Goal: Task Accomplishment & Management: Use online tool/utility

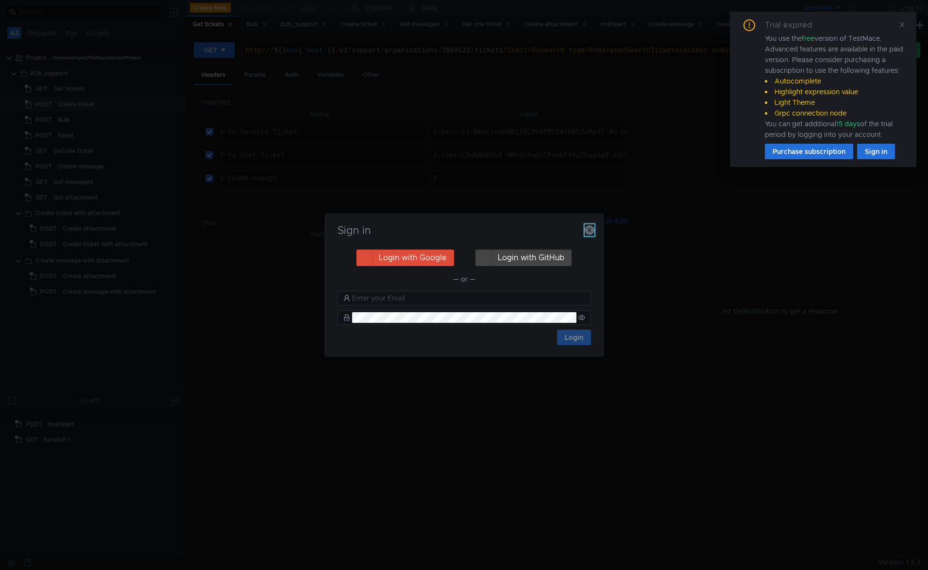
click at [591, 228] on icon "button" at bounding box center [590, 230] width 10 height 10
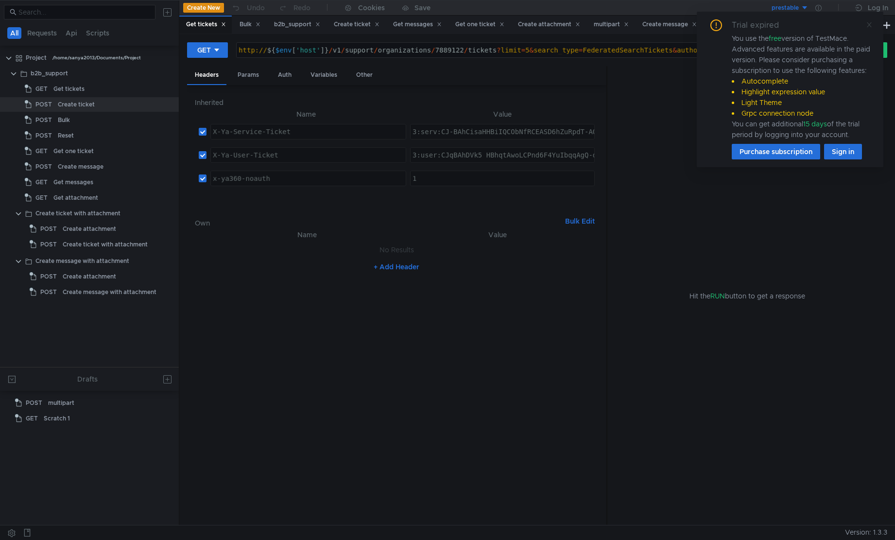
click at [870, 24] on icon at bounding box center [869, 24] width 7 height 7
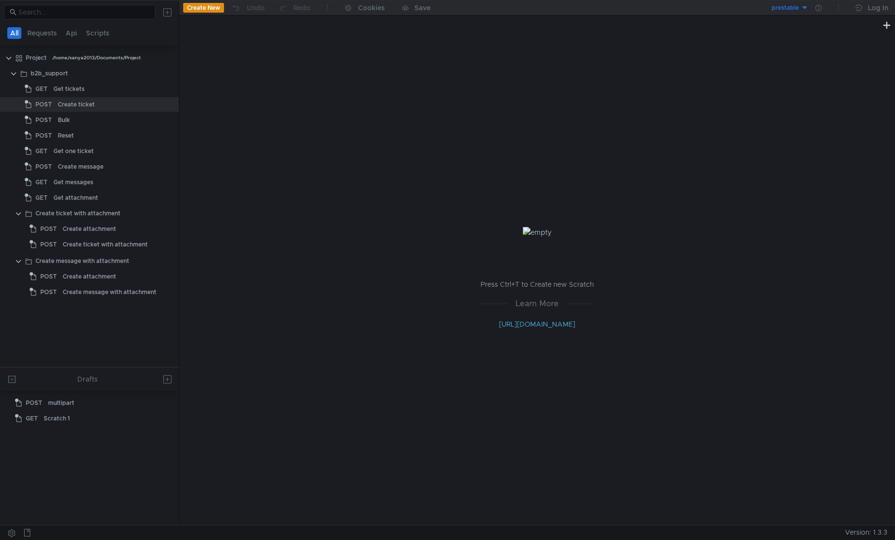
click at [792, 12] on div "prestable" at bounding box center [784, 7] width 27 height 9
click at [765, 56] on li "testing" at bounding box center [775, 59] width 68 height 16
click at [62, 95] on div "Get tickets" at bounding box center [68, 89] width 31 height 15
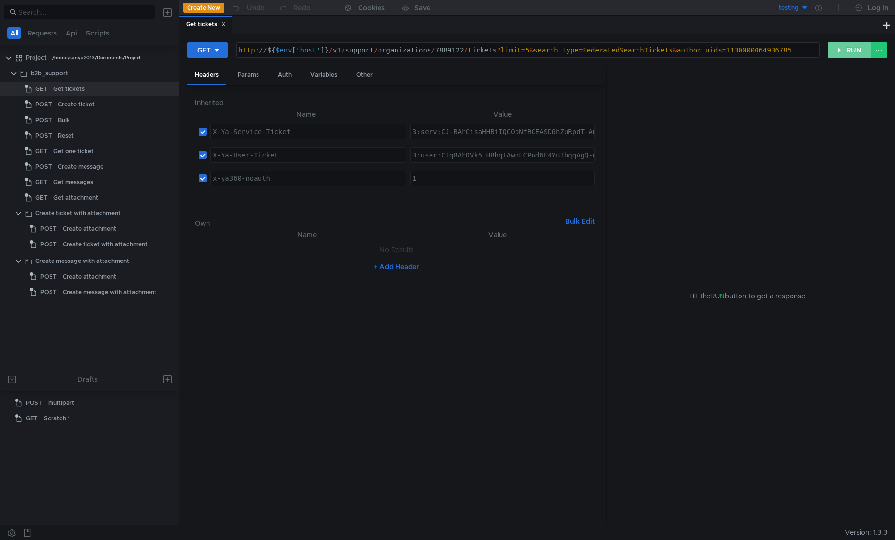
click at [837, 56] on button "RUN" at bounding box center [849, 50] width 43 height 16
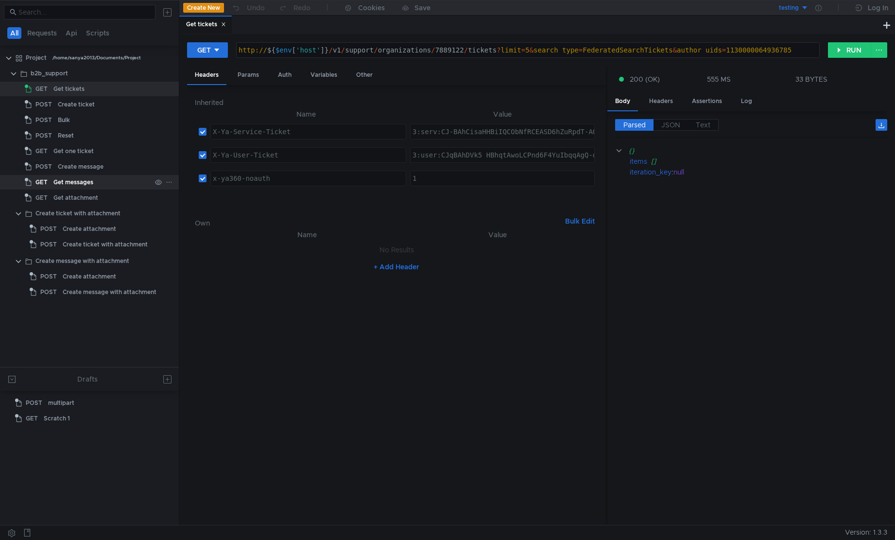
click at [90, 187] on div "Get messages" at bounding box center [73, 182] width 40 height 15
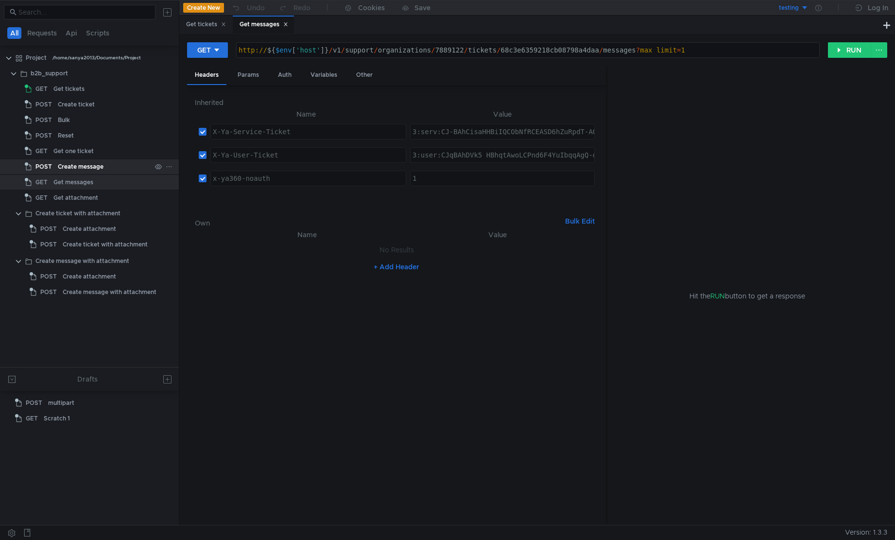
click at [89, 165] on div "Create message" at bounding box center [81, 166] width 46 height 15
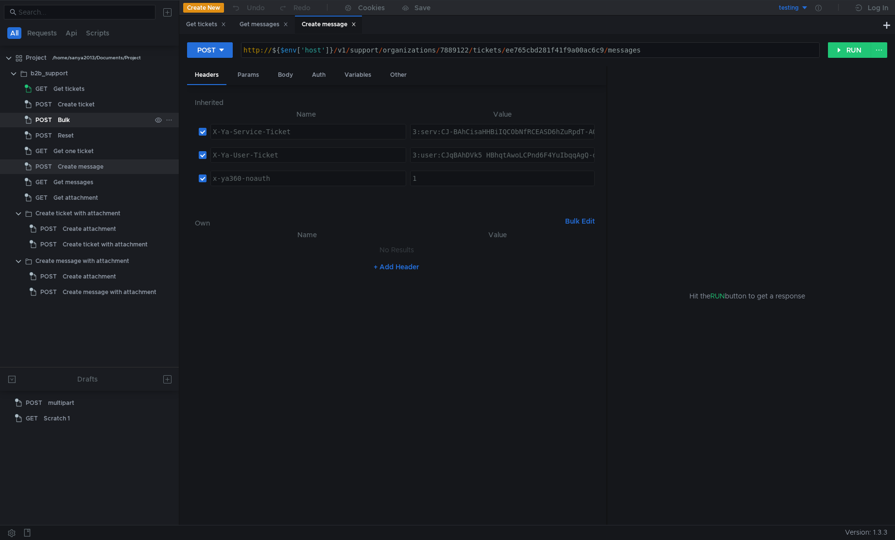
click at [75, 125] on div "Bulk" at bounding box center [104, 120] width 93 height 15
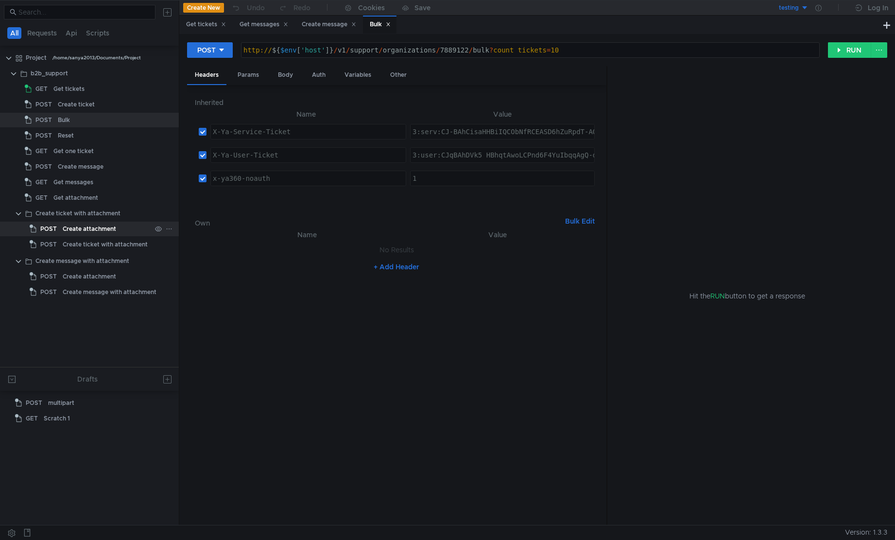
click at [124, 226] on div "Create attachment" at bounding box center [107, 229] width 88 height 15
click at [847, 53] on button "RUN" at bounding box center [849, 50] width 43 height 16
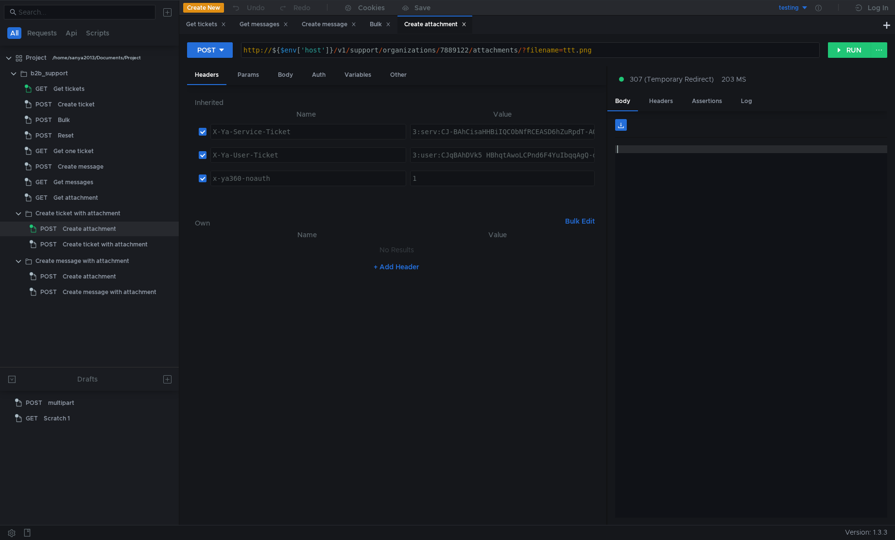
click at [711, 219] on div at bounding box center [751, 339] width 272 height 388
click at [672, 104] on div "Headers" at bounding box center [660, 101] width 39 height 18
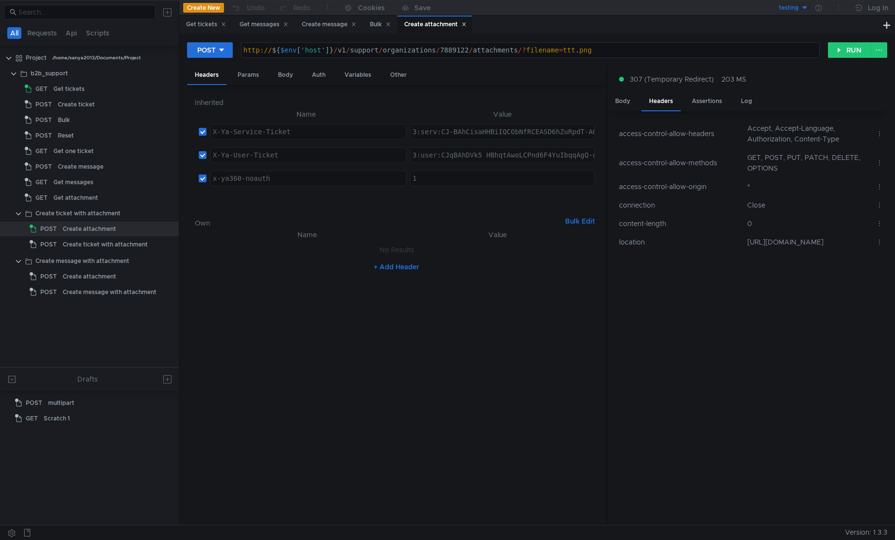
type textarea "http://${$env['host']}/v1/support/organizations/7889122/attachments/?filename=t…"
click at [522, 51] on div "http:// ${ $env [ 'host' ] } / v1 / support / organizations / 7889122 / attachm…" at bounding box center [530, 57] width 578 height 23
click at [790, 6] on div "testing" at bounding box center [789, 7] width 20 height 9
click at [810, 307] on div at bounding box center [447, 270] width 895 height 540
drag, startPoint x: 748, startPoint y: 241, endPoint x: 806, endPoint y: 267, distance: 63.1
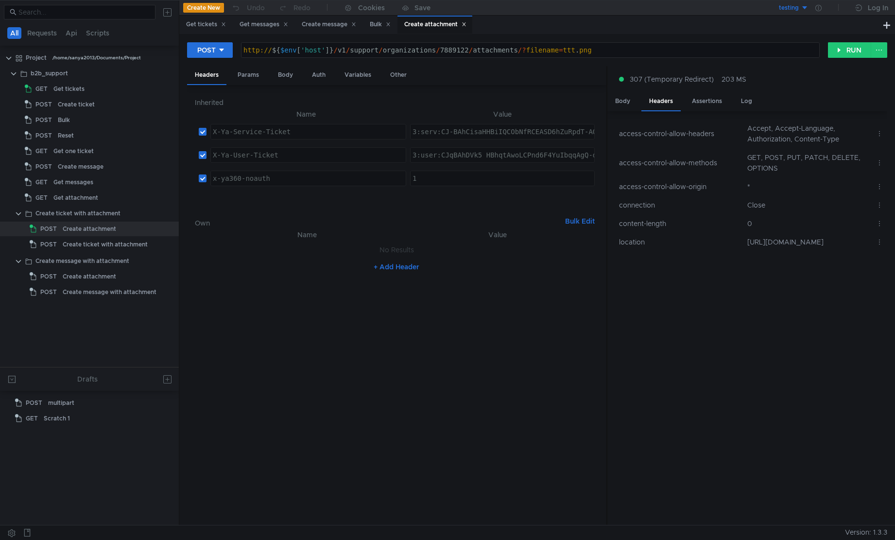
click at [806, 251] on td "[URL][DOMAIN_NAME]" at bounding box center [807, 242] width 129 height 18
copy td "[URL][DOMAIN_NAME]"
click at [818, 10] on icon at bounding box center [818, 8] width 6 height 6
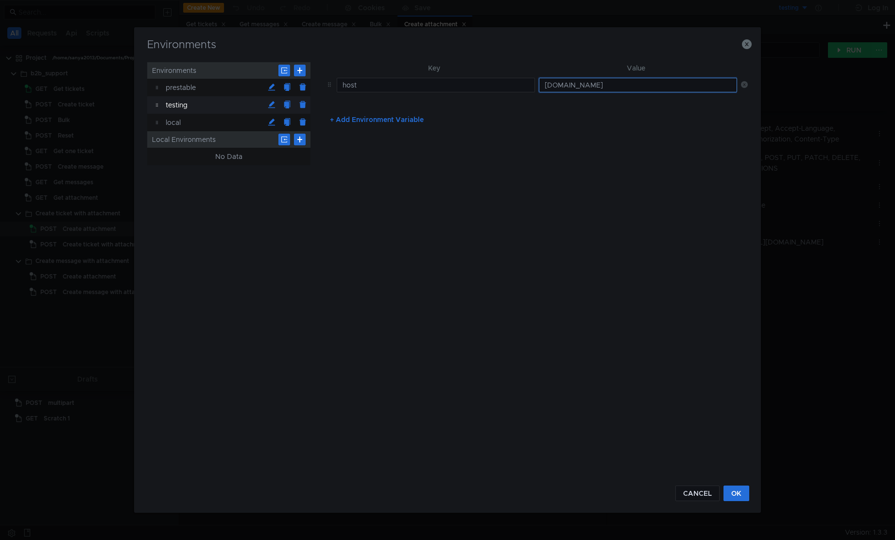
click at [658, 87] on input "[DOMAIN_NAME]" at bounding box center [638, 85] width 198 height 15
paste input "https://"
click at [566, 85] on input "[URL][DOMAIN_NAME]" at bounding box center [638, 85] width 198 height 15
type input "[DOMAIN_NAME]"
click at [736, 497] on button "OK" at bounding box center [736, 493] width 26 height 16
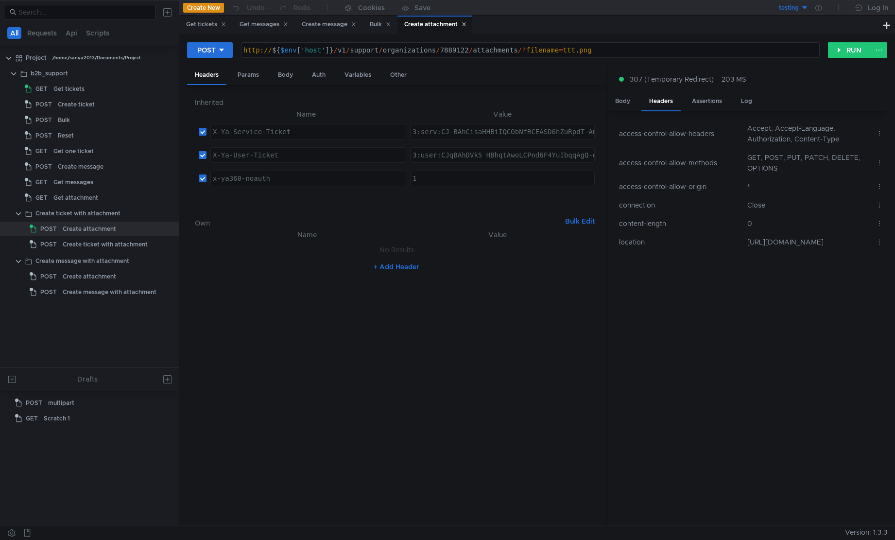
click at [260, 50] on div "http:// ${ $env [ 'host' ] } / v1 / support / organizations / 7889122 / attachm…" at bounding box center [530, 57] width 578 height 23
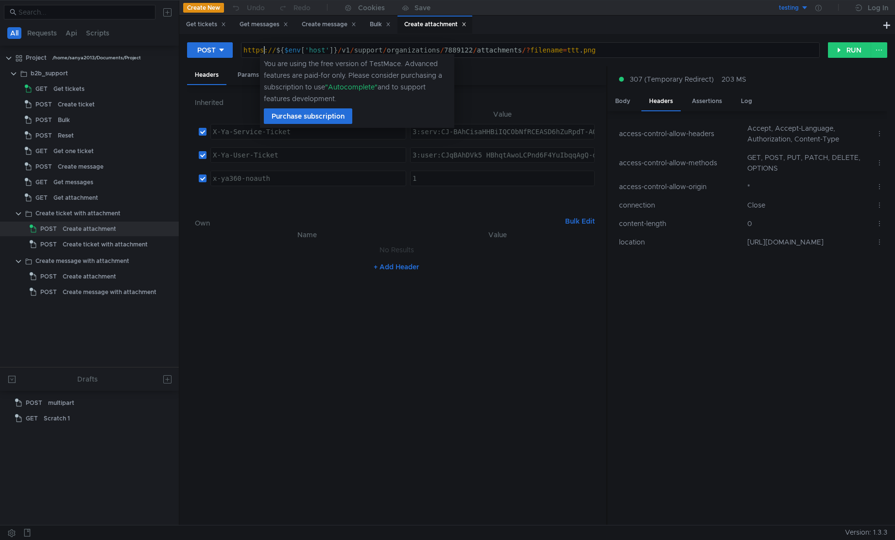
scroll to position [0, 2]
type textarea "https://${$env['host']}/v1/support/organizations/7889122/attachments/?filename=…"
click at [846, 56] on button "RUN" at bounding box center [849, 50] width 43 height 16
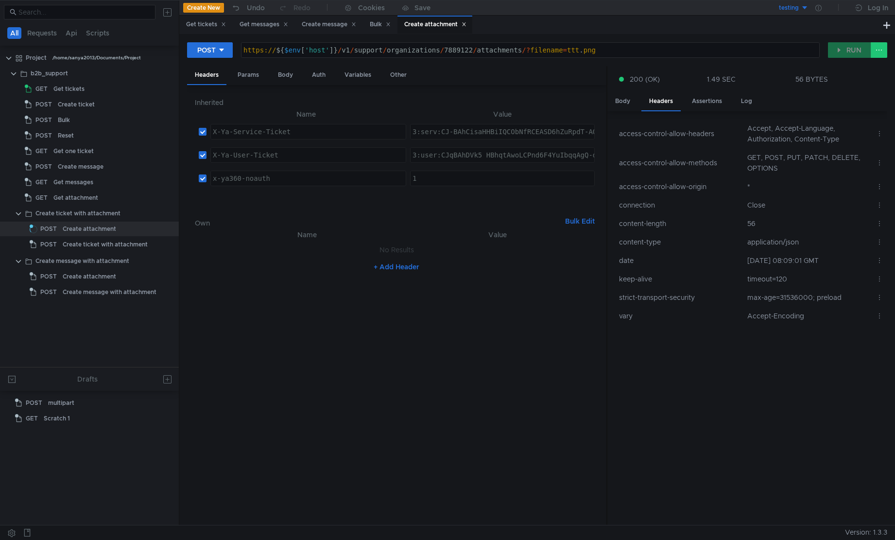
click at [762, 404] on nz-table "access-control-allow-headers Accept, Accept-Language, Authorization, Content-Ty…" at bounding box center [751, 318] width 272 height 398
click at [624, 103] on div "Body" at bounding box center [622, 101] width 31 height 18
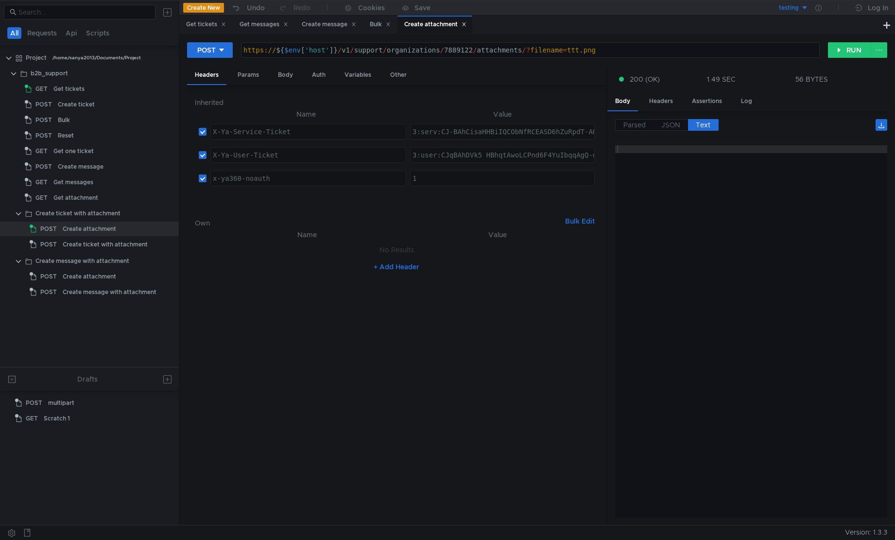
type textarea "{"attachment_id":"5c2617c7-382b-4ff5-b8ca-d406d0ebfb3c"}"
click at [693, 169] on div at bounding box center [751, 339] width 272 height 388
drag, startPoint x: 839, startPoint y: 149, endPoint x: 692, endPoint y: 152, distance: 146.7
click at [692, 152] on div "{"attachment_id":"5c2617c7-382b-4ff5-b8ca-d406d0ebfb3c"}" at bounding box center [751, 339] width 272 height 388
click at [97, 241] on div "Create ticket with attachment" at bounding box center [105, 244] width 85 height 15
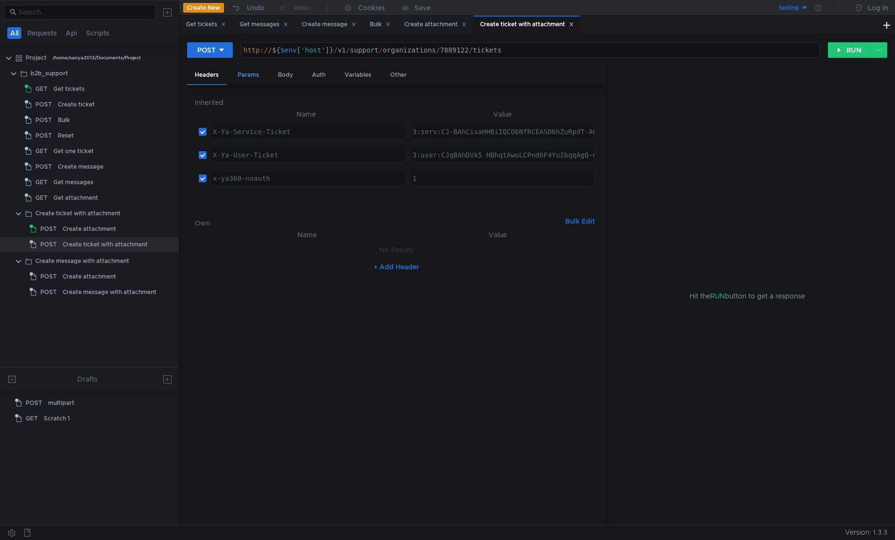
click at [253, 76] on div "Params" at bounding box center [248, 75] width 37 height 18
click at [293, 80] on div "Body" at bounding box center [285, 75] width 31 height 18
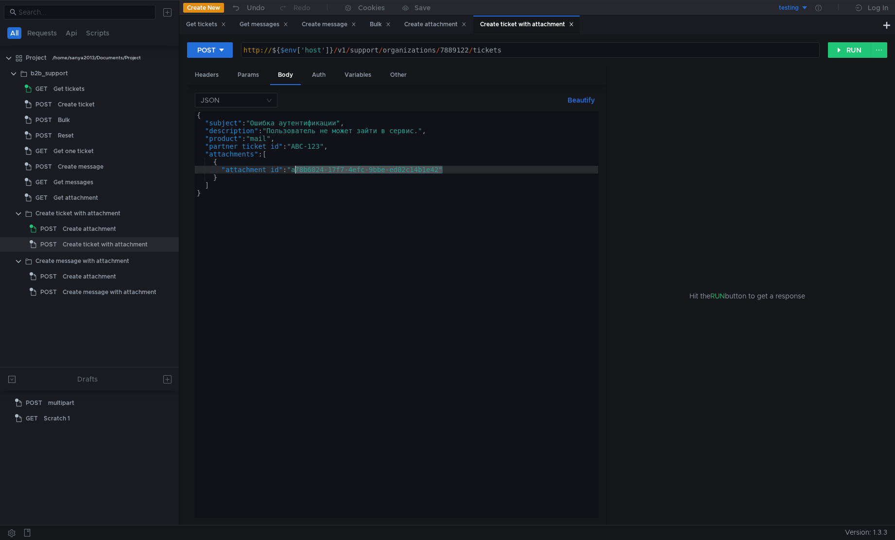
drag, startPoint x: 443, startPoint y: 170, endPoint x: 296, endPoint y: 169, distance: 146.7
click at [296, 169] on div "{ "subject" : "Ошибка аутентификации" , "description" : "Пользователь не может …" at bounding box center [396, 322] width 403 height 422
paste textarea "5c2617c7-382b-4ff5-b8ca-d406d0ebfb3c"
type textarea ""attachment_id": "5c2617c7-382b-4ff5-b8ca-d406d0ebfb3c""
click at [836, 52] on button "RUN" at bounding box center [849, 50] width 43 height 16
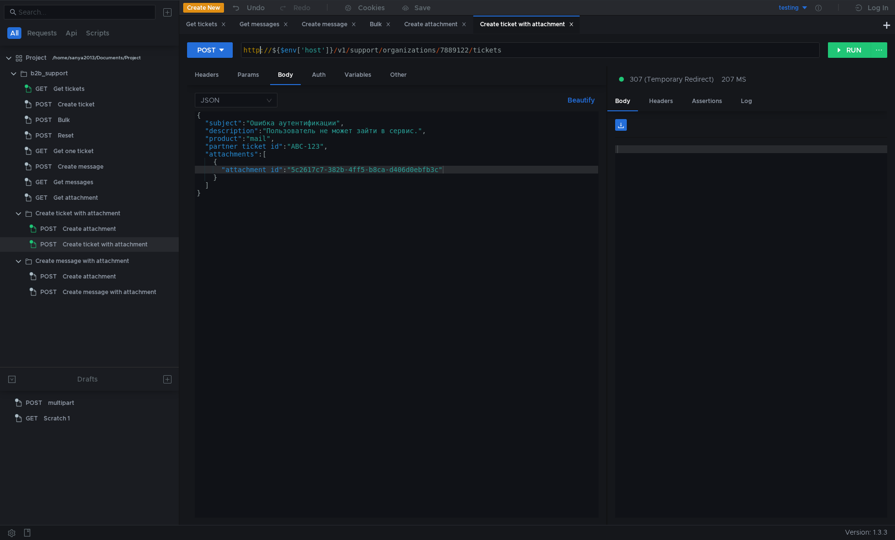
click at [261, 52] on div "http:// ${ $env [ 'host' ] } / v1 / support / organizations / 7889122 / tickets" at bounding box center [530, 57] width 578 height 23
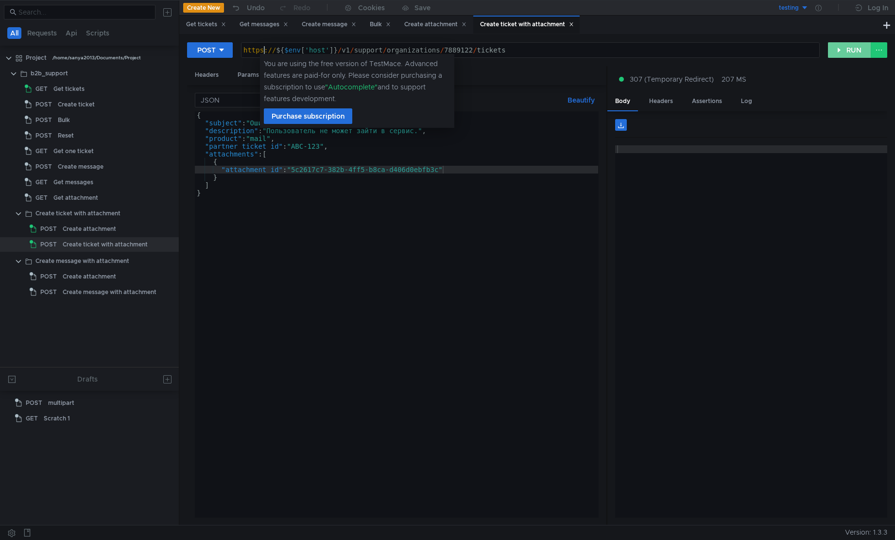
type textarea "https://${$env['host']}/v1/support/organizations/7889122/tickets"
click at [834, 54] on button "RUN" at bounding box center [849, 50] width 43 height 16
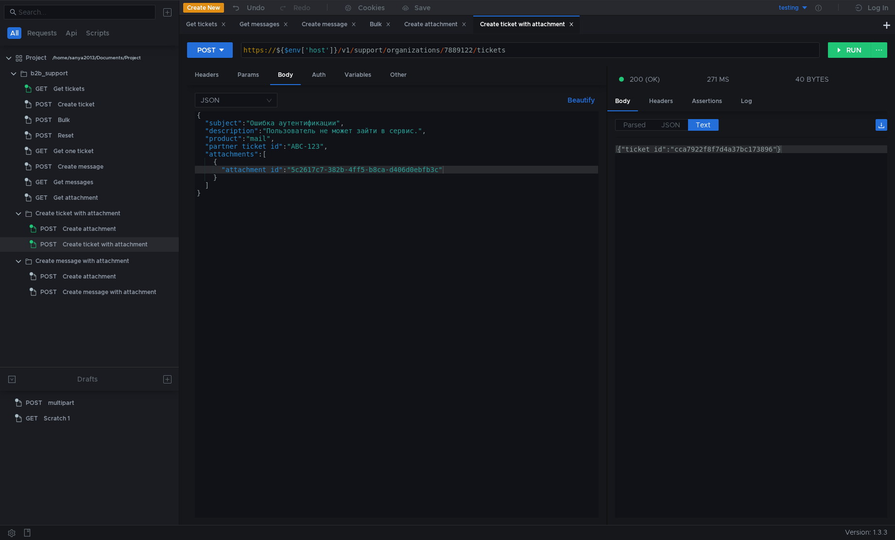
type textarea "{"ticket_id":"cca7922f8f7d4a37bc173896"}"
click at [712, 202] on div "{"ticket_id":"cca7922f8f7d4a37bc173896"}" at bounding box center [751, 339] width 272 height 388
click at [705, 153] on div "{"ticket_id":"cca7922f8f7d4a37bc173896"}" at bounding box center [751, 339] width 272 height 388
click at [77, 152] on div "Get one ticket" at bounding box center [73, 151] width 40 height 15
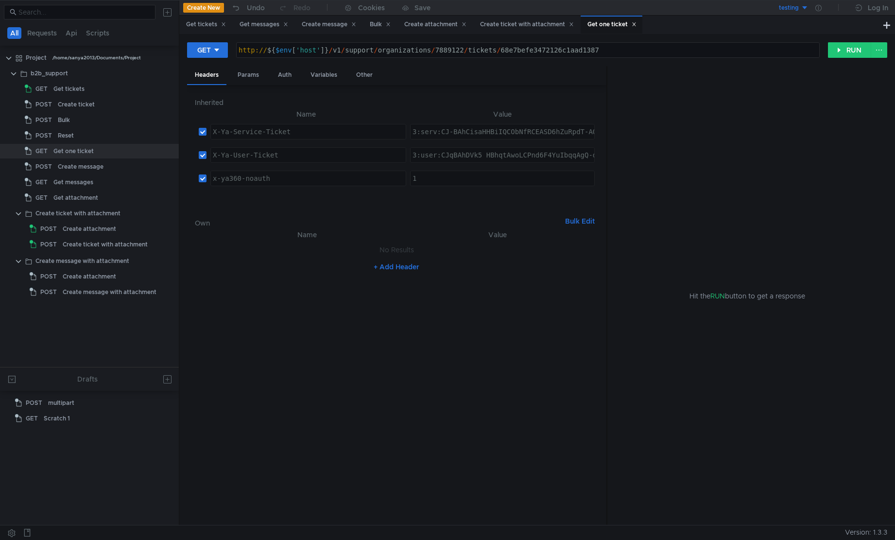
click at [568, 51] on div "http:// ${ $env [ 'host' ] } / v1 / support / organizations / 7889122 / tickets…" at bounding box center [528, 57] width 582 height 23
paste textarea "cca7922f8f7d4a37bc173896"
type textarea "http://${$env['host']}/v1/support/organizations/7889122/tickets/cca7922f8f7d4a3…"
click at [846, 49] on button "RUN" at bounding box center [849, 50] width 43 height 16
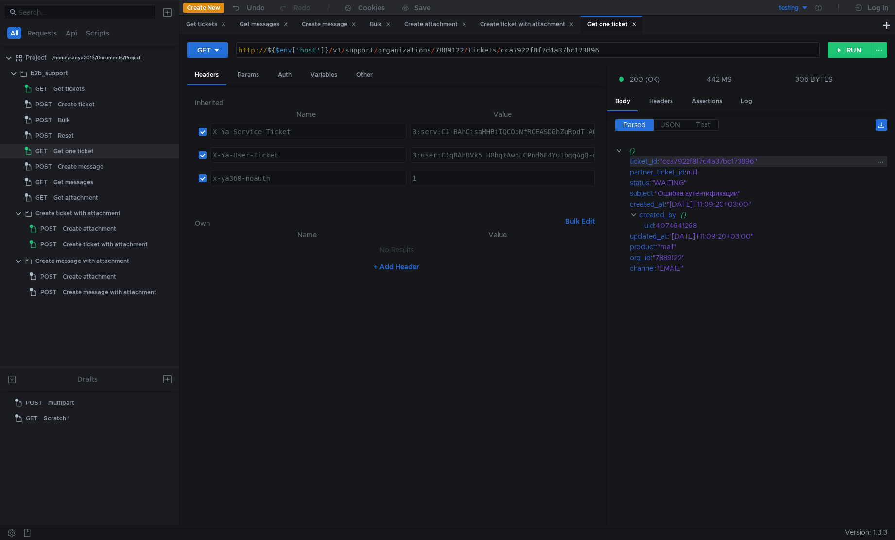
click at [692, 161] on div ""cca7922f8f7d4a37bc173896"" at bounding box center [767, 161] width 216 height 11
copy div "cca7922f8f7d4a37bc173896"
click at [92, 187] on div "Get messages" at bounding box center [73, 182] width 40 height 15
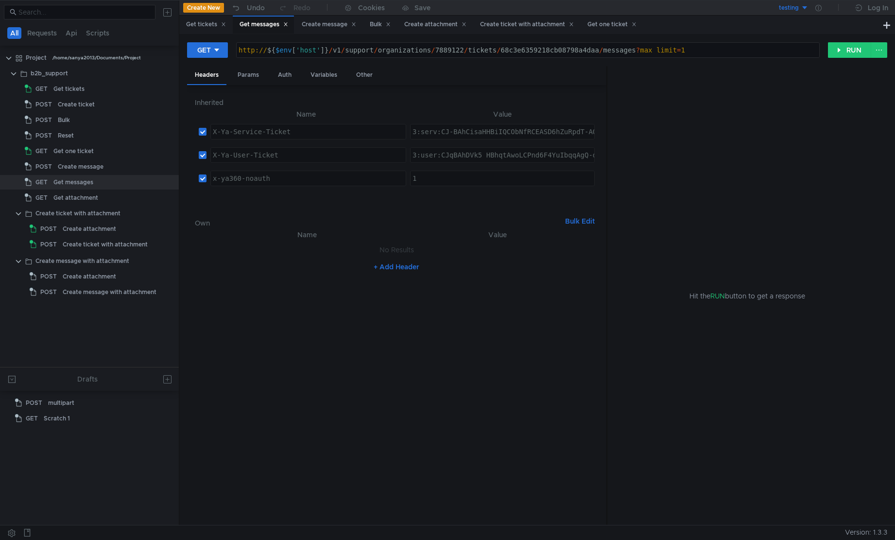
click at [546, 53] on div "http:// ${ $env [ 'host' ] } / v1 / support / organizations / 7889122 / tickets…" at bounding box center [528, 57] width 582 height 23
paste textarea "cca7922f8f7d4a37bc173896"
type textarea "http://${$env['host']}/v1/support/organizations/7889122/tickets/cca7922f8f7d4a3…"
click at [854, 52] on button "RUN" at bounding box center [849, 50] width 43 height 16
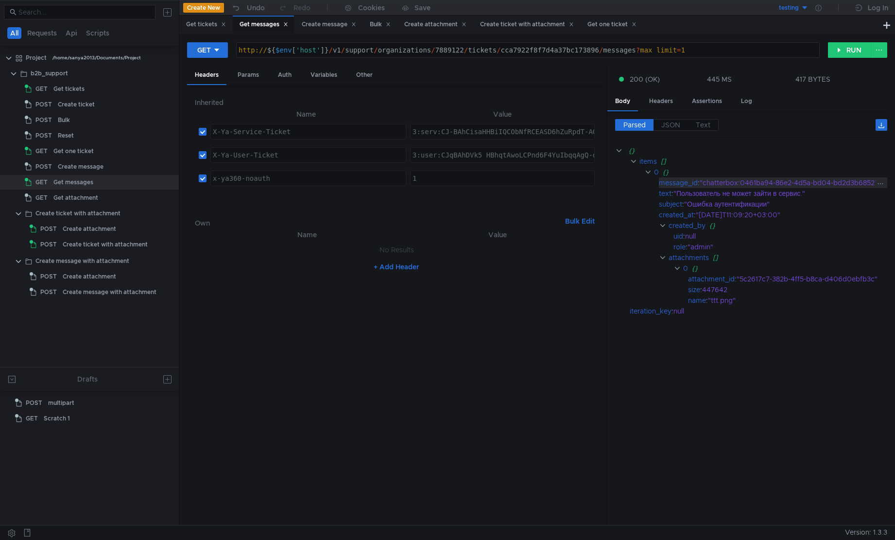
click at [707, 184] on div ""chatterbox:0461ba94-86e2-4d5a-bd04-bd2d3b68527a:0"" at bounding box center [796, 182] width 195 height 11
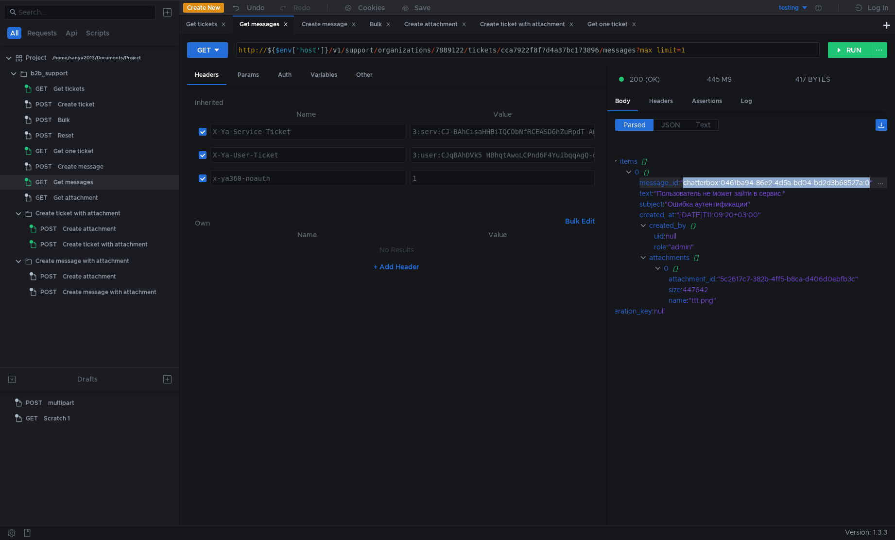
drag, startPoint x: 705, startPoint y: 183, endPoint x: 870, endPoint y: 183, distance: 164.2
click at [870, 183] on div ""chatterbox:0461ba94-86e2-4d5a-bd04-bd2d3b68527a:0"" at bounding box center [777, 182] width 195 height 11
copy div "chatterbox:0461ba94-86e2-4d5a-bd04-bd2d3b68527a:0"
click at [77, 201] on div "Get attachment" at bounding box center [75, 197] width 45 height 15
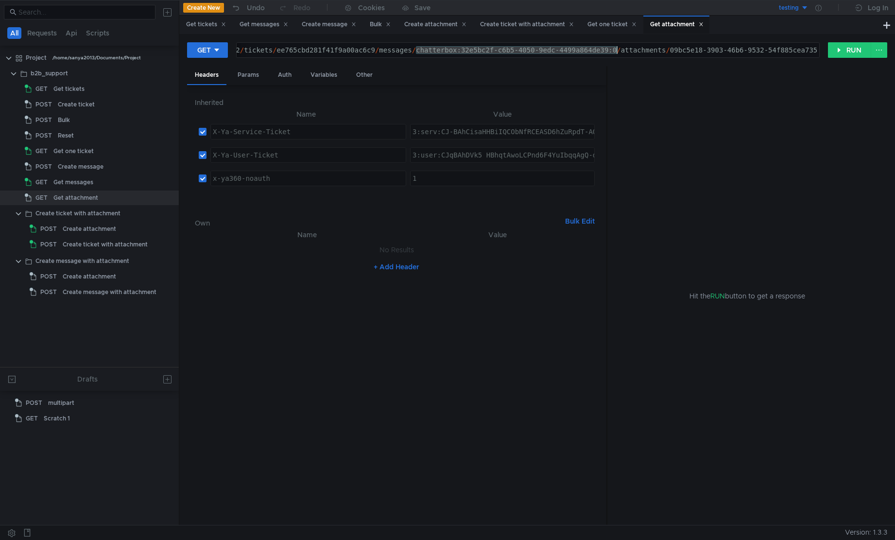
drag, startPoint x: 640, startPoint y: 51, endPoint x: 617, endPoint y: 59, distance: 24.6
click at [617, 59] on div "GET http://${$env['host']}/v1/support/organizations/7889122/tickets/ee765cbd281…" at bounding box center [537, 54] width 700 height 24
paste textarea "0461ba94-86e2-4d5a-bd04-bd2d3b68527a"
type textarea "http://${$env['host']}/v1/support/organizations/7889122/tickets/ee765cbd281f41f…"
click at [273, 28] on div "Get messages" at bounding box center [263, 24] width 49 height 10
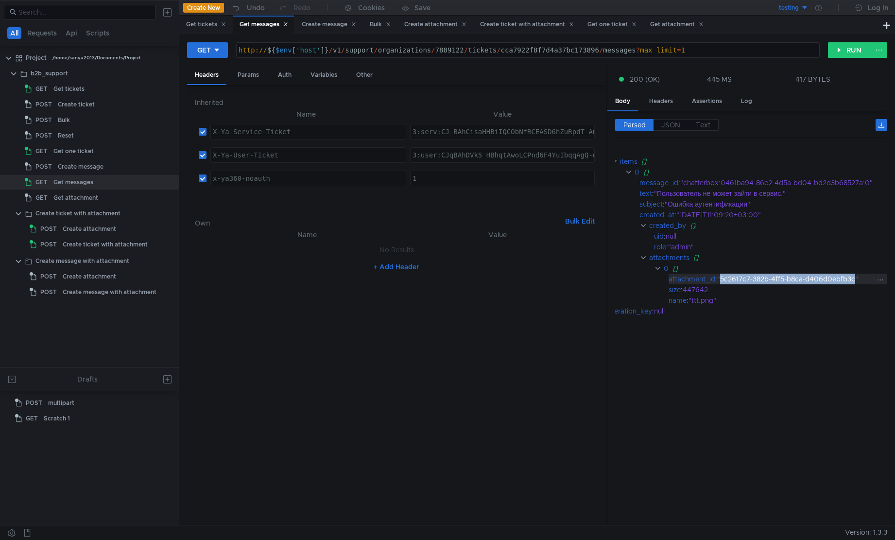
drag, startPoint x: 742, startPoint y: 280, endPoint x: 856, endPoint y: 277, distance: 114.7
click at [856, 277] on div ""5c2617c7-382b-4ff5-b8ca-d406d0ebfb3c"" at bounding box center [796, 278] width 159 height 11
copy div "5c2617c7-382b-4ff5-b8ca-d406d0ebfb3c"
click at [682, 26] on div "Get attachment" at bounding box center [676, 24] width 53 height 10
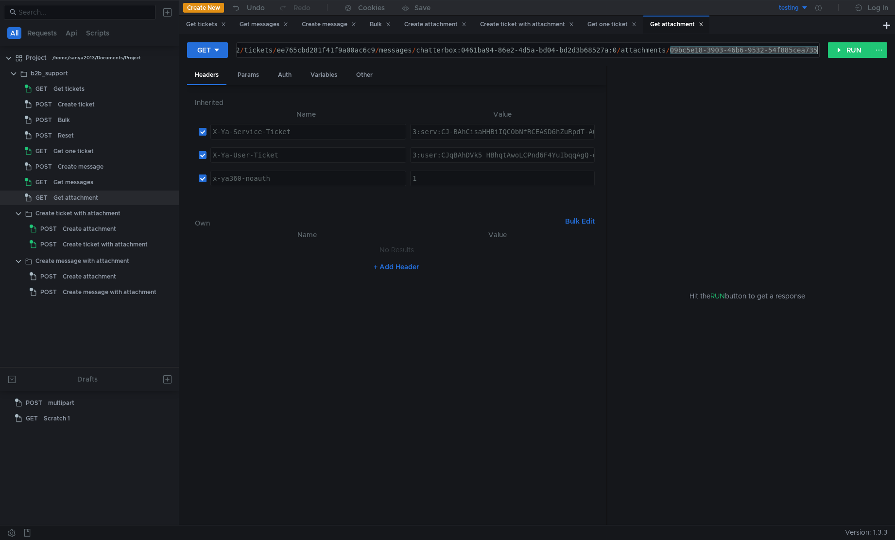
drag, startPoint x: 670, startPoint y: 52, endPoint x: 910, endPoint y: 52, distance: 240.0
click at [895, 52] on html "All Requests Api Scripts Project /home/sanya2013/Documents/Project b2b_support …" at bounding box center [447, 270] width 895 height 540
paste textarea "5c2617c7-382b-4ff5-b8ca-d406d0ebfb3c"
type textarea "http://${$env['host']}/v1/support/organizations/7889122/tickets/ee765cbd281f41f…"
click at [613, 22] on div "Get one ticket" at bounding box center [611, 24] width 49 height 10
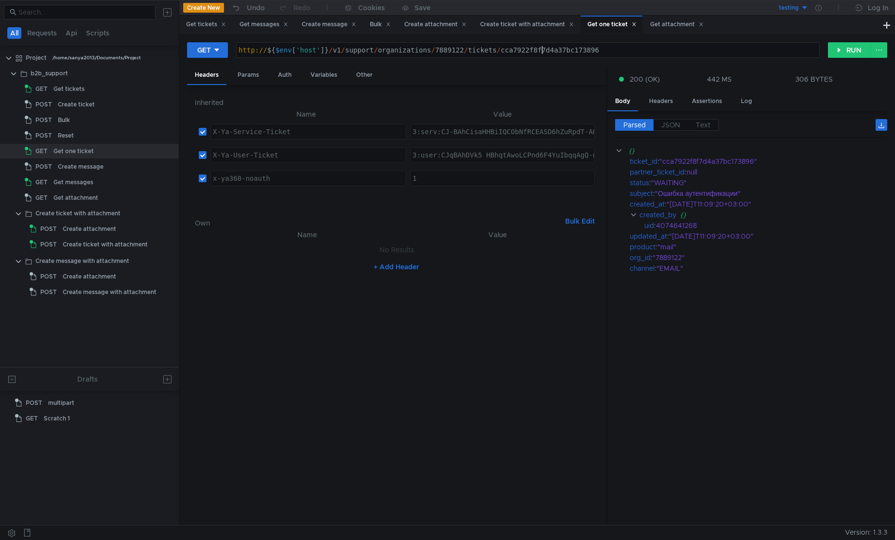
click at [543, 50] on div "http:// ${ $env [ 'host' ] } / v1 / support / organizations / 7889122 / tickets…" at bounding box center [528, 57] width 582 height 23
click at [672, 25] on div "Get attachment" at bounding box center [676, 24] width 53 height 10
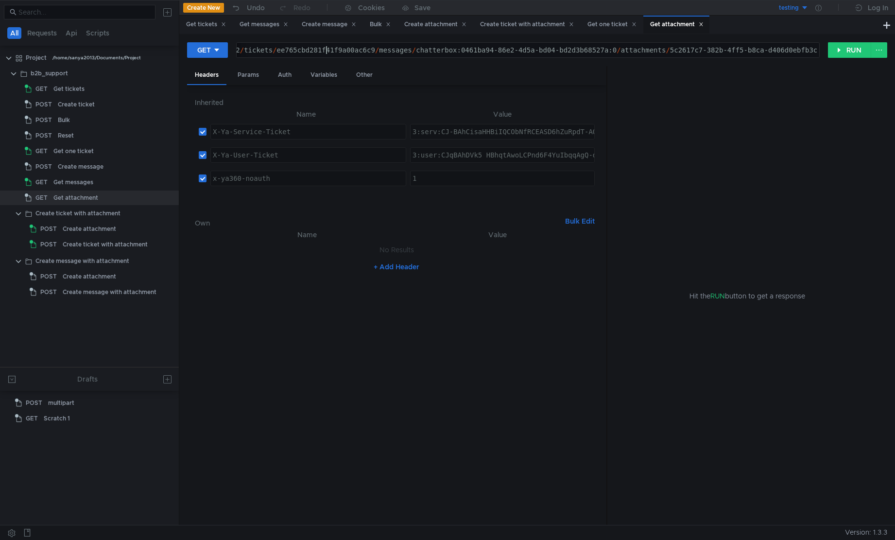
click at [328, 51] on div "http:// ${ $env [ 'host' ] } / v1 / support / organizations / 7889122 / tickets…" at bounding box center [416, 57] width 806 height 23
paste textarea "cca7922f8f7d4a37bc173896"
type textarea "http://${$env['host']}/v1/support/organizations/7889122/tickets/cca7922f8f7d4a3…"
click at [839, 50] on button "RUN" at bounding box center [849, 50] width 43 height 16
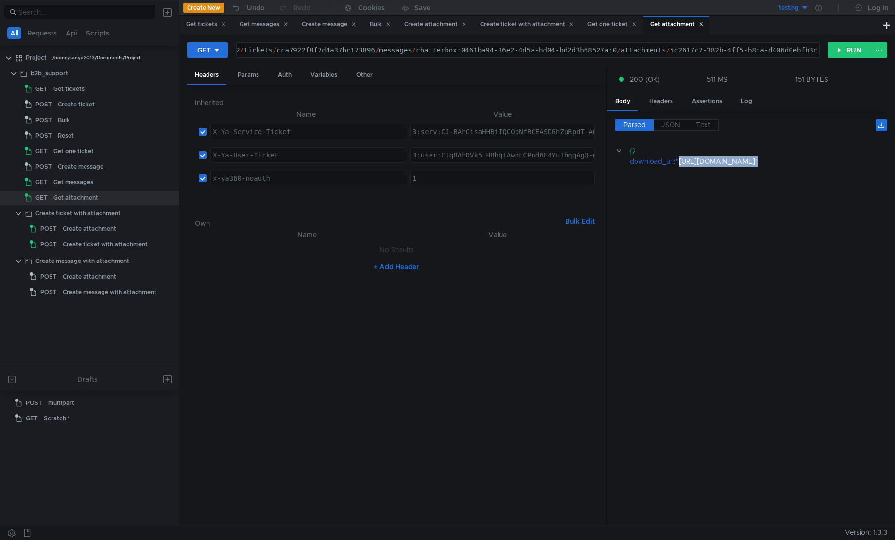
scroll to position [0, 264]
drag, startPoint x: 682, startPoint y: 161, endPoint x: 870, endPoint y: 165, distance: 187.5
click at [870, 165] on div ""[URL][DOMAIN_NAME]"" at bounding box center [776, 161] width 200 height 11
copy div "[URL][DOMAIN_NAME]"
click at [847, 47] on button "RUN" at bounding box center [849, 50] width 43 height 16
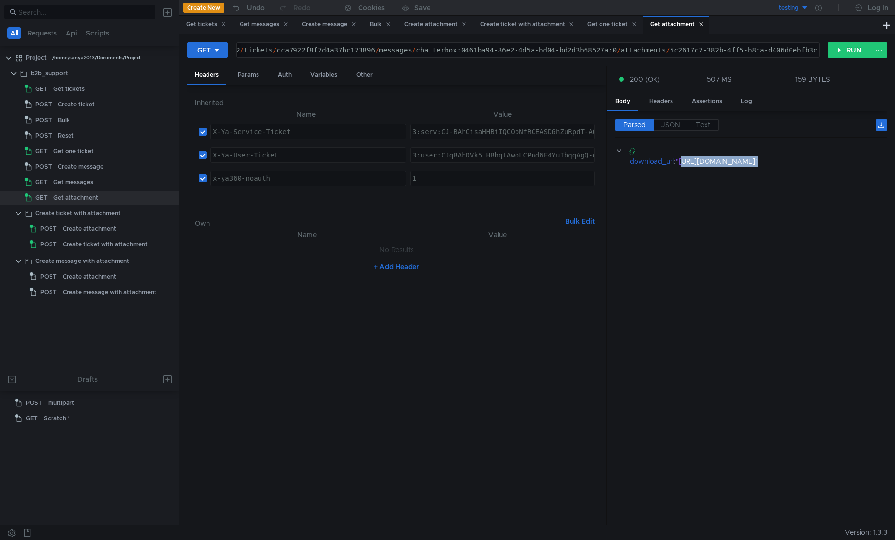
scroll to position [0, 293]
drag, startPoint x: 682, startPoint y: 164, endPoint x: 870, endPoint y: 165, distance: 187.0
click at [870, 165] on div ""[URL][DOMAIN_NAME]"" at bounding box center [776, 161] width 200 height 11
copy div "ttps://[DOMAIN_NAME][URL]"
click at [666, 122] on span "JSON" at bounding box center [670, 124] width 19 height 9
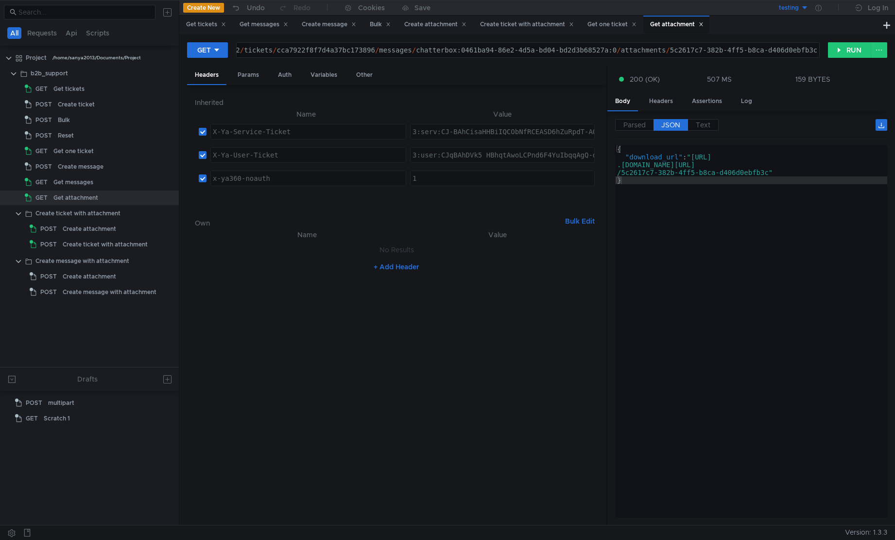
type textarea ""download_url": "[URL][DOMAIN_NAME]""
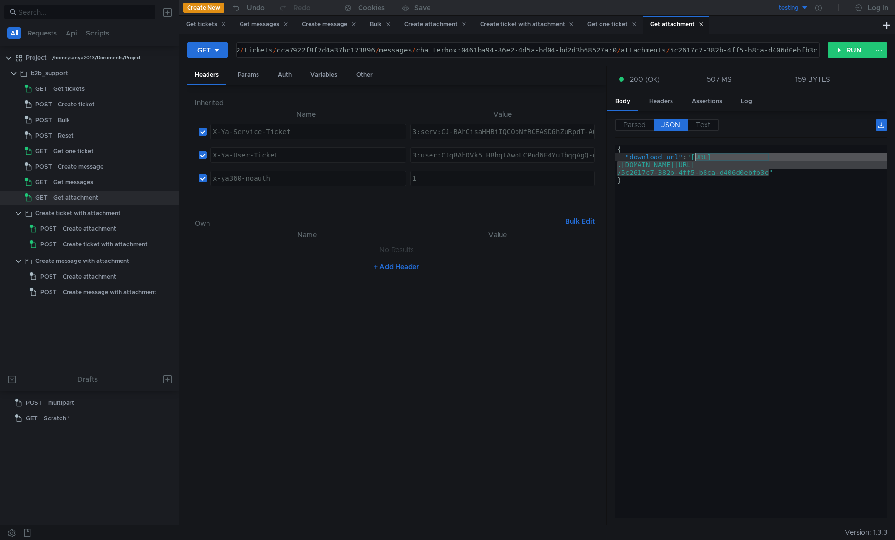
drag, startPoint x: 768, startPoint y: 174, endPoint x: 695, endPoint y: 158, distance: 75.0
click at [695, 158] on div "{ "download_url" : "[URL] .[DOMAIN_NAME][URL] /5c2617c7-382b-4ff5-b8ca-d406d0eb…" at bounding box center [751, 339] width 272 height 388
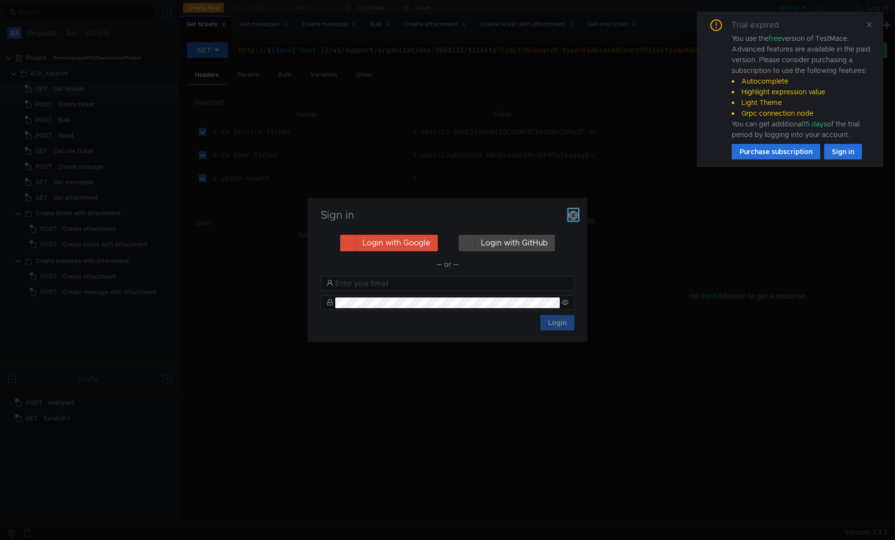
click at [571, 214] on icon "button" at bounding box center [573, 215] width 10 height 10
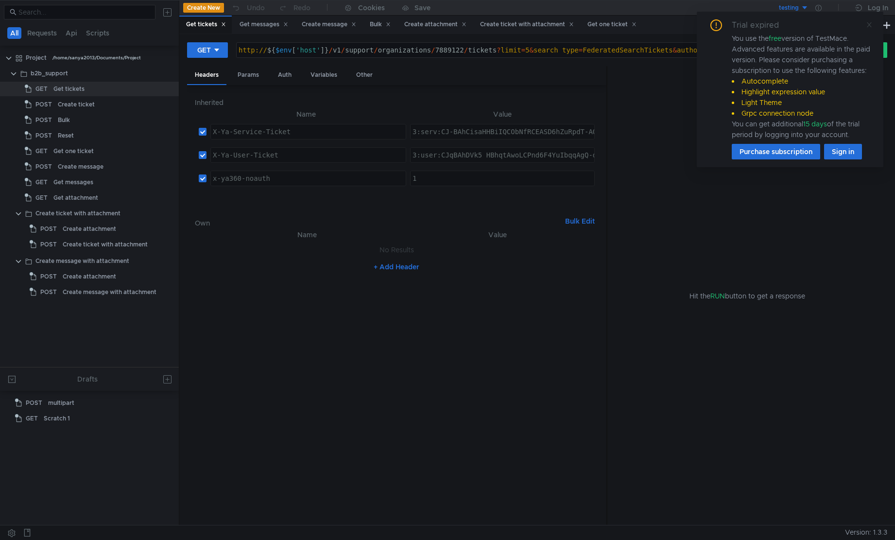
click at [870, 23] on icon at bounding box center [869, 24] width 7 height 7
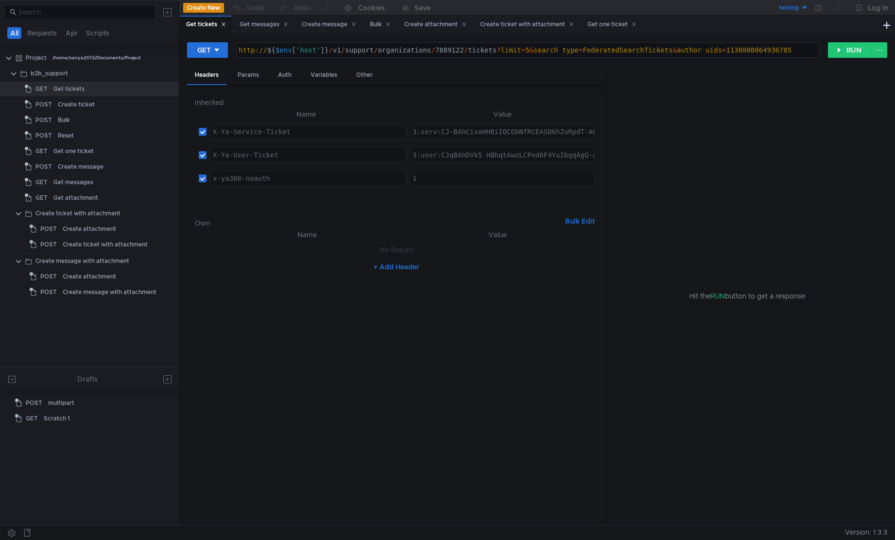
click at [796, 11] on div "testing" at bounding box center [789, 7] width 20 height 9
click at [770, 47] on li "prestable" at bounding box center [775, 44] width 68 height 16
click at [816, 3] on div at bounding box center [818, 8] width 20 height 16
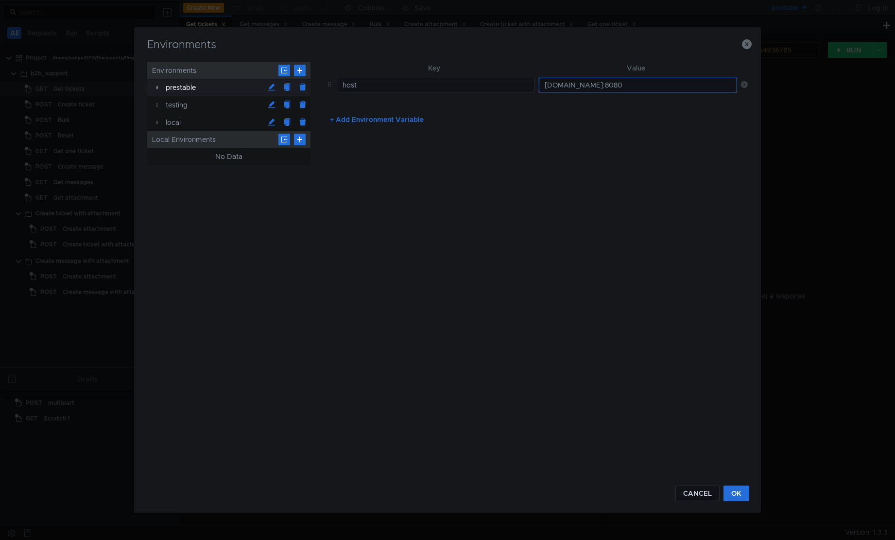
click at [604, 85] on input "api.disk-api-prestable-disk-qa-api-49.vla.yp-c.yandex.net:8080" at bounding box center [638, 85] width 198 height 15
click at [390, 122] on button "+ Add Environment Variable" at bounding box center [376, 120] width 109 height 16
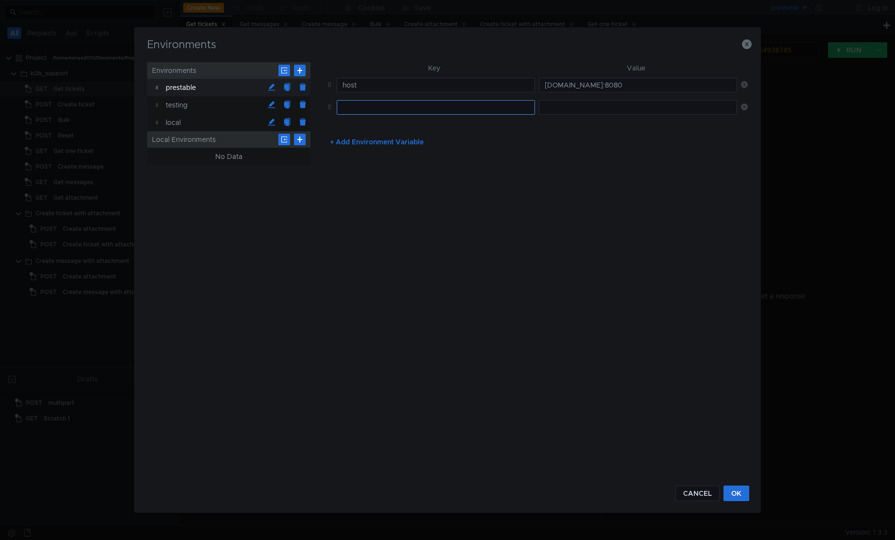
click at [380, 108] on input "text" at bounding box center [436, 107] width 198 height 15
type input "scheme"
click at [380, 108] on input "scheme" at bounding box center [436, 107] width 198 height 15
click at [545, 86] on input "api.disk-api-prestable-disk-qa-api-49.vla.yp-c.yandex.net:8080" at bounding box center [638, 85] width 198 height 15
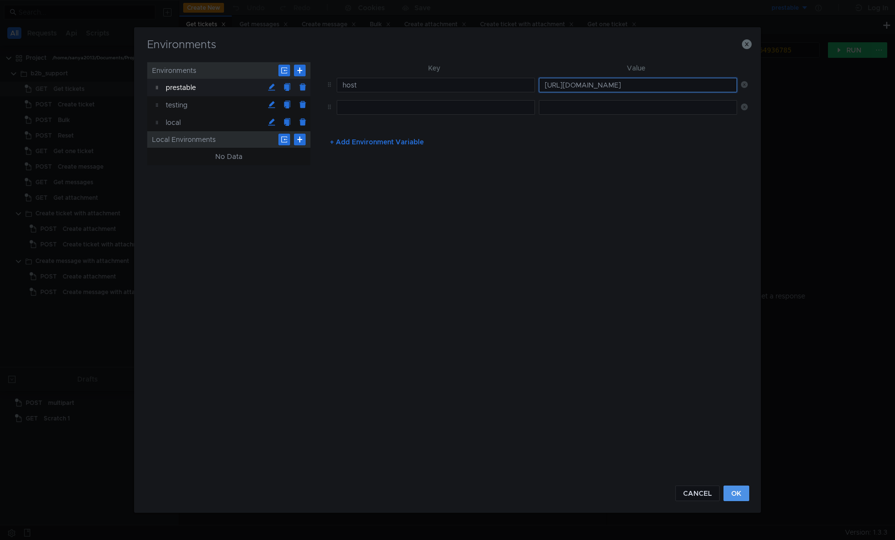
type input "http://api.disk-api-prestable-disk-qa-api-49.vla.yp-c.yandex.net:8080"
click at [739, 492] on button "OK" at bounding box center [736, 493] width 26 height 16
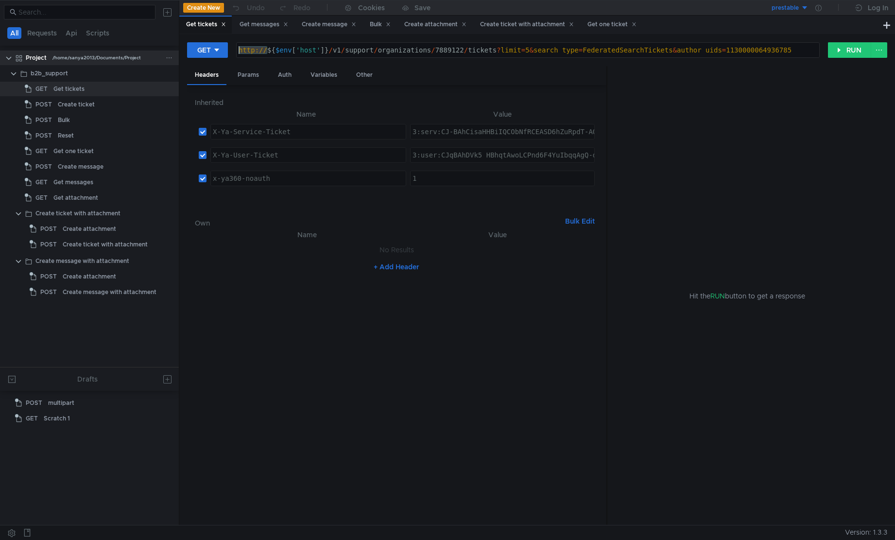
drag, startPoint x: 266, startPoint y: 50, endPoint x: 152, endPoint y: 56, distance: 114.8
click at [152, 56] on as-split "All Requests Api Scripts Project /home/sanya2013/Documents/Project b2b_support …" at bounding box center [447, 262] width 895 height 525
type textarea "${$env['host']}/v1/support/organizations/7889122/tickets?limit=5&search_type=Fe…"
click at [851, 47] on button "RUN" at bounding box center [849, 50] width 43 height 16
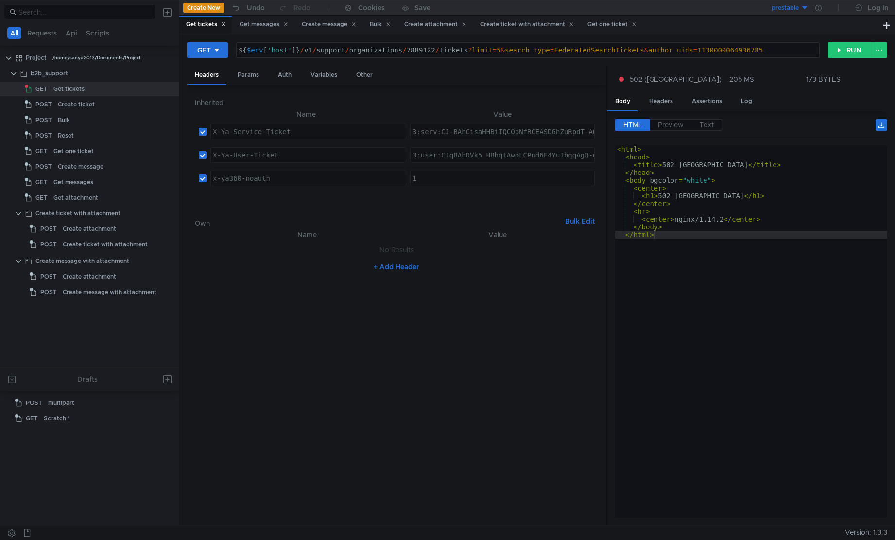
type textarea "</html>"
click at [791, 281] on div "< html > < head > < title > 502 Bad Gateway </ title > </ head > < body bgcolor…" at bounding box center [751, 339] width 272 height 388
click at [838, 51] on button "RUN" at bounding box center [849, 50] width 43 height 16
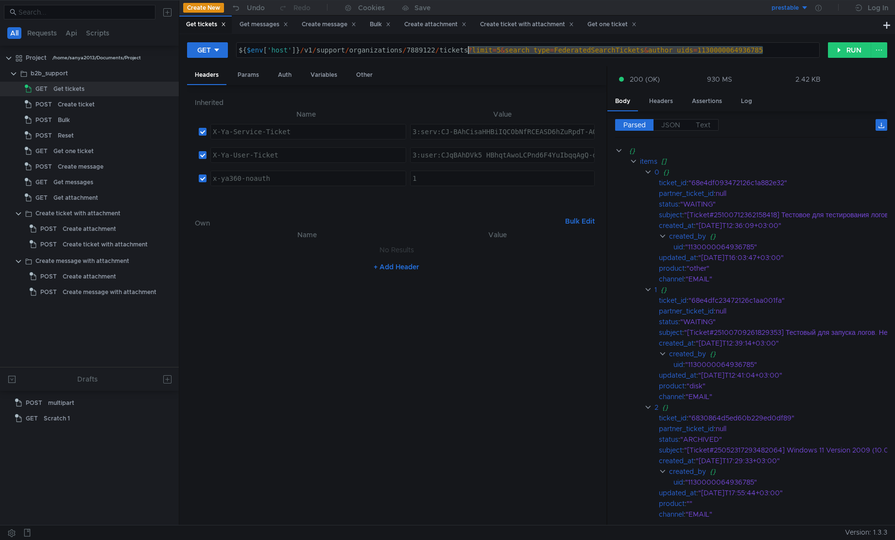
drag, startPoint x: 727, startPoint y: 53, endPoint x: 468, endPoint y: 56, distance: 259.4
click at [468, 56] on div "${ $env [ 'host' ] } / v1 / support / organizations / 7889122 / tickets ? limit…" at bounding box center [528, 57] width 582 height 23
type textarea "${$env['host']}/v1/support/organizations/7889122/tickets"
drag, startPoint x: 858, startPoint y: 51, endPoint x: 847, endPoint y: 51, distance: 11.2
click at [858, 51] on button "RUN" at bounding box center [849, 50] width 43 height 16
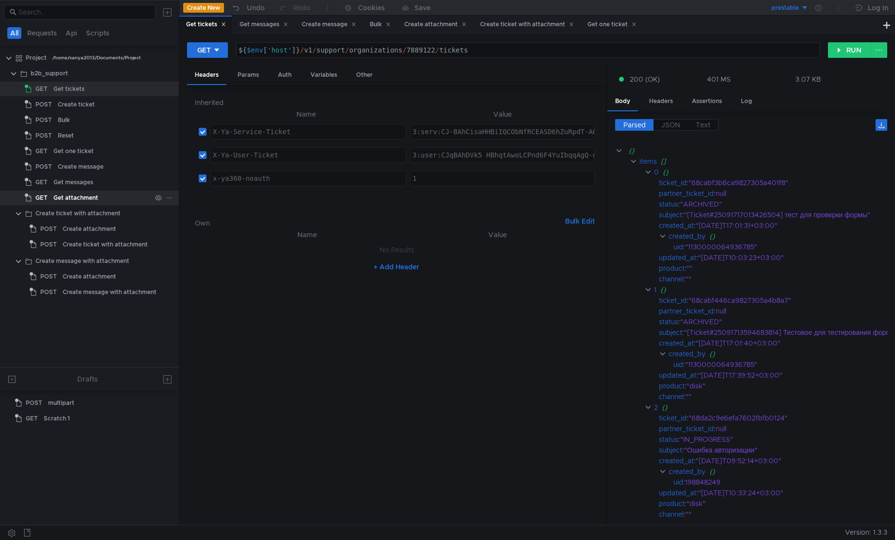
click at [81, 202] on div "Get attachment" at bounding box center [75, 197] width 45 height 15
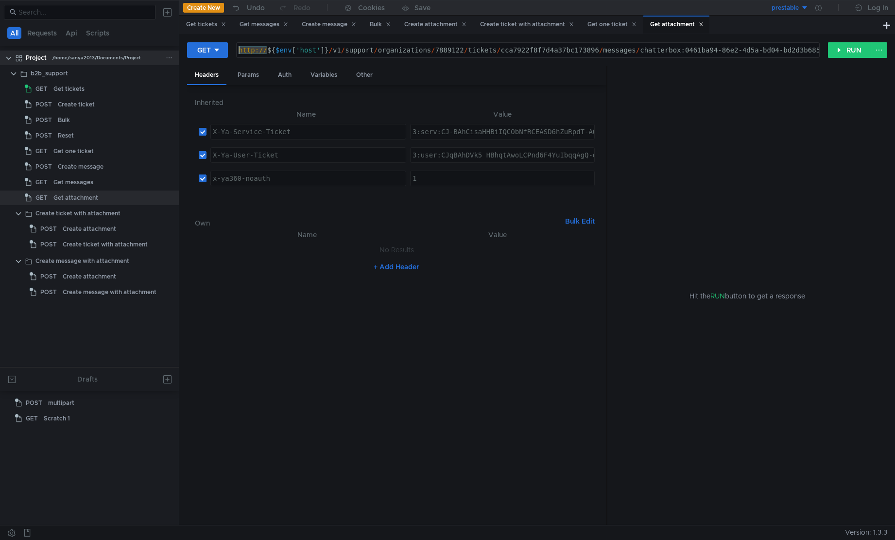
drag, startPoint x: 268, startPoint y: 50, endPoint x: 136, endPoint y: 52, distance: 132.1
click at [136, 52] on as-split "All Requests Api Scripts Project /home/sanya2013/Documents/Project b2b_support …" at bounding box center [447, 262] width 895 height 525
type textarea "${$env['host']}/v1/support/organizations/7889122/tickets/cca7922f8f7d4a37bc1738…"
click at [851, 48] on button "RUN" at bounding box center [849, 50] width 43 height 16
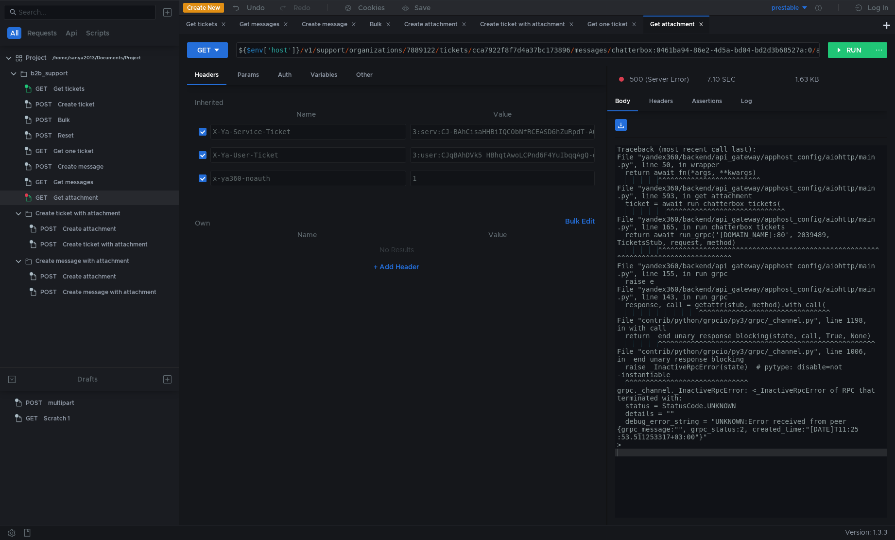
click at [709, 474] on div "Traceback (most recent call last): File "yandex360/backend/api_gateway/apphost_…" at bounding box center [751, 339] width 272 height 388
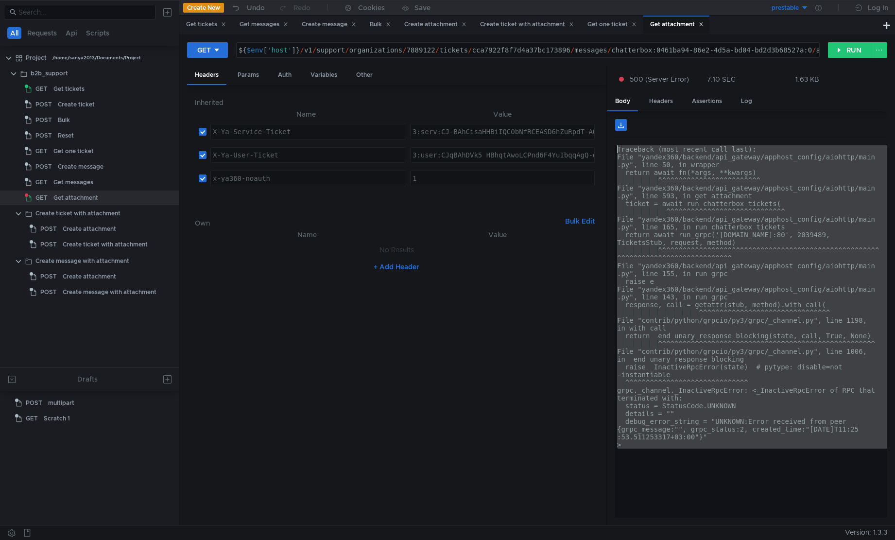
drag, startPoint x: 719, startPoint y: 491, endPoint x: 522, endPoint y: 148, distance: 396.0
click at [522, 148] on as-split "Headers Params Auth Variables Other Inherited Name Value X-Ya-Service-Ticket הה…" at bounding box center [537, 296] width 700 height 460
click at [744, 371] on div "Traceback (most recent call last): File "yandex360/backend/api_gateway/apphost_…" at bounding box center [751, 331] width 272 height 372
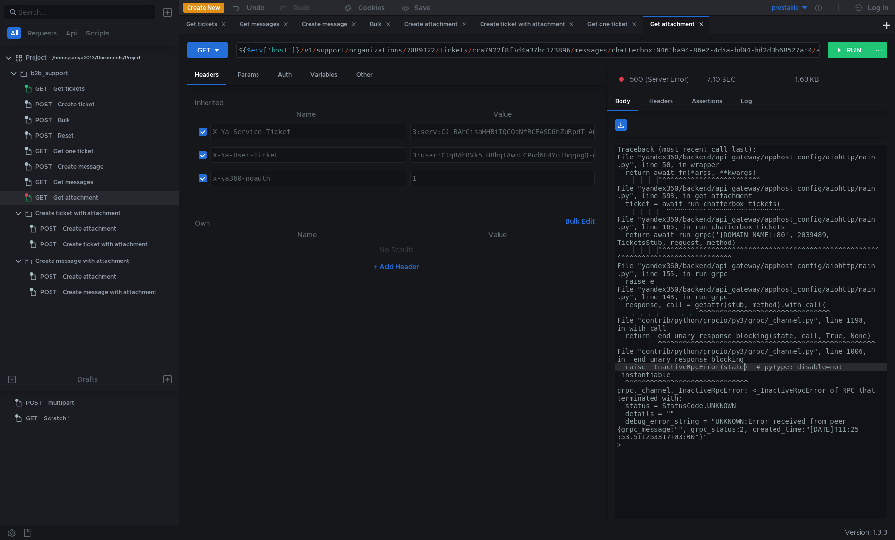
click at [744, 371] on div "Traceback (most recent call last): File "yandex360/backend/api_gateway/apphost_…" at bounding box center [751, 339] width 272 height 388
click at [744, 371] on div "Traceback (most recent call last): File "yandex360/backend/api_gateway/apphost_…" at bounding box center [751, 331] width 272 height 372
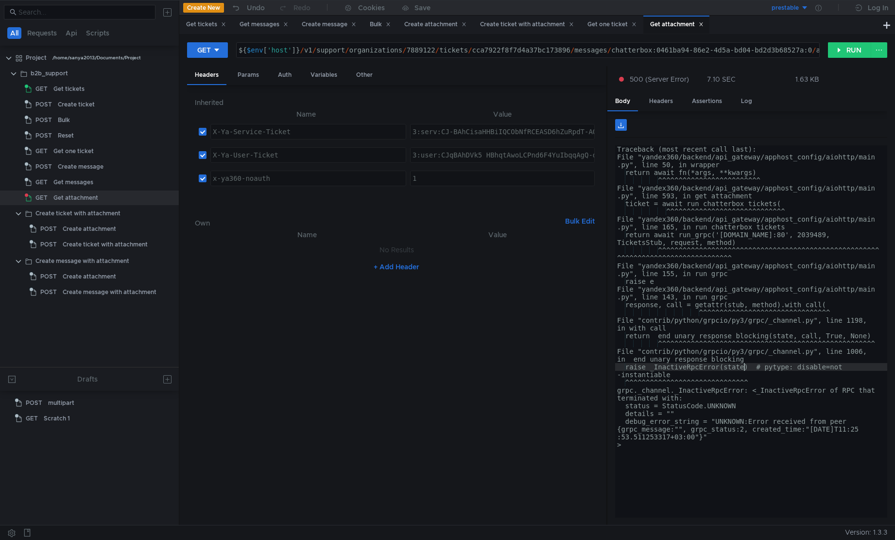
click at [725, 281] on div "Traceback (most recent call last): File "yandex360/backend/api_gateway/apphost_…" at bounding box center [751, 339] width 272 height 388
type textarea "raise e"
click at [85, 181] on div "Get messages" at bounding box center [73, 182] width 40 height 15
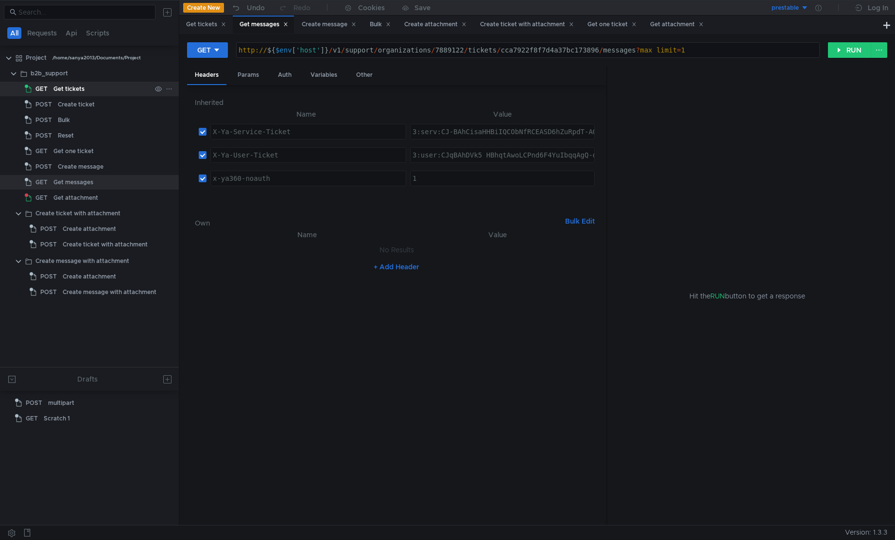
click at [78, 92] on div "Get tickets" at bounding box center [68, 89] width 31 height 15
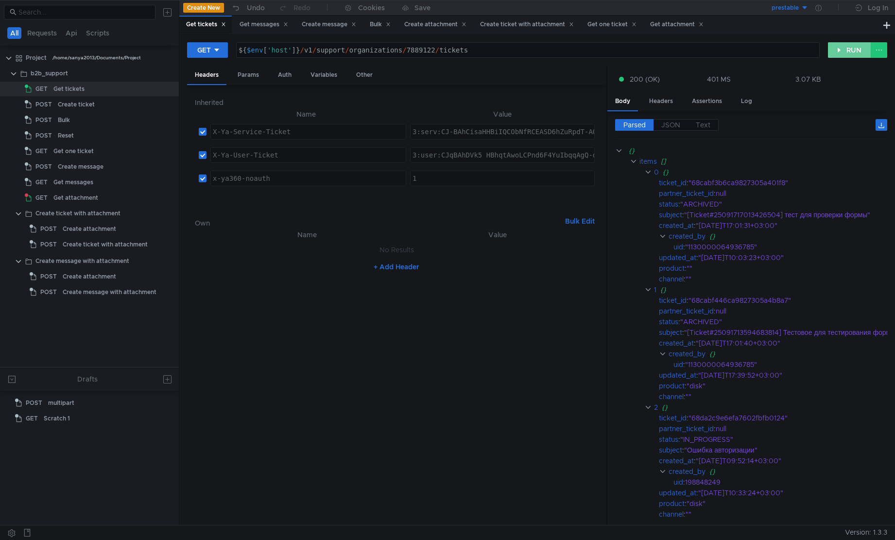
click at [837, 50] on button "RUN" at bounding box center [849, 50] width 43 height 16
click at [736, 180] on div ""68cabf3b6ca9827305a401f8"" at bounding box center [794, 182] width 212 height 11
copy div "68cabf3b6ca9827305a401f8"
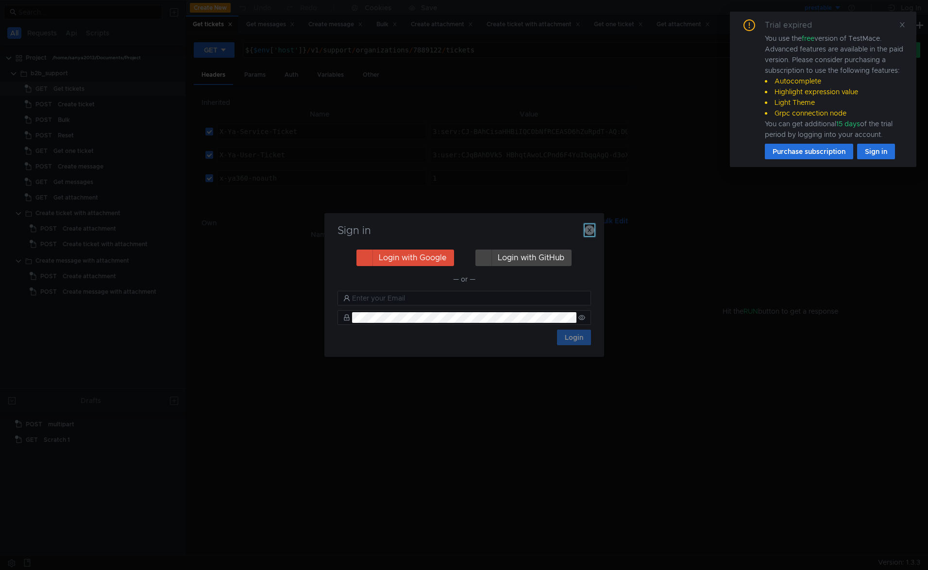
click at [593, 228] on icon "button" at bounding box center [590, 230] width 10 height 10
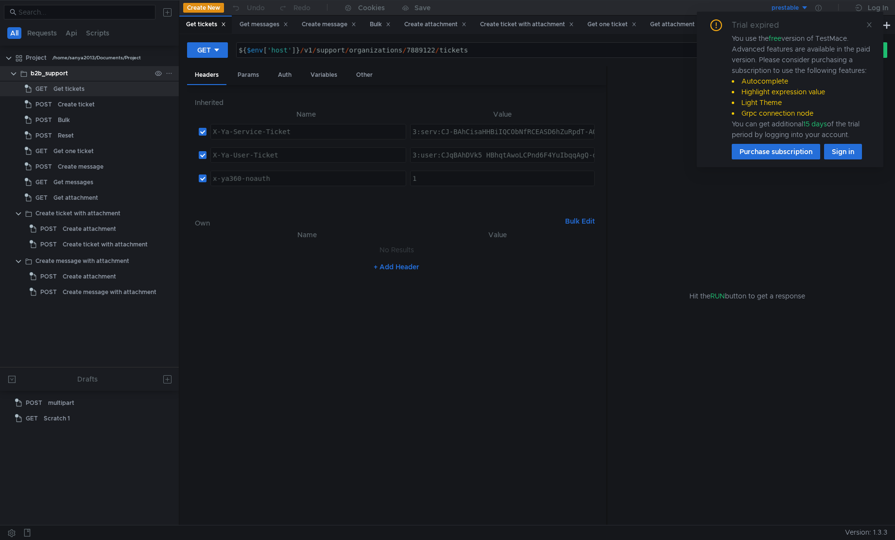
click at [163, 70] on div at bounding box center [163, 73] width 25 height 15
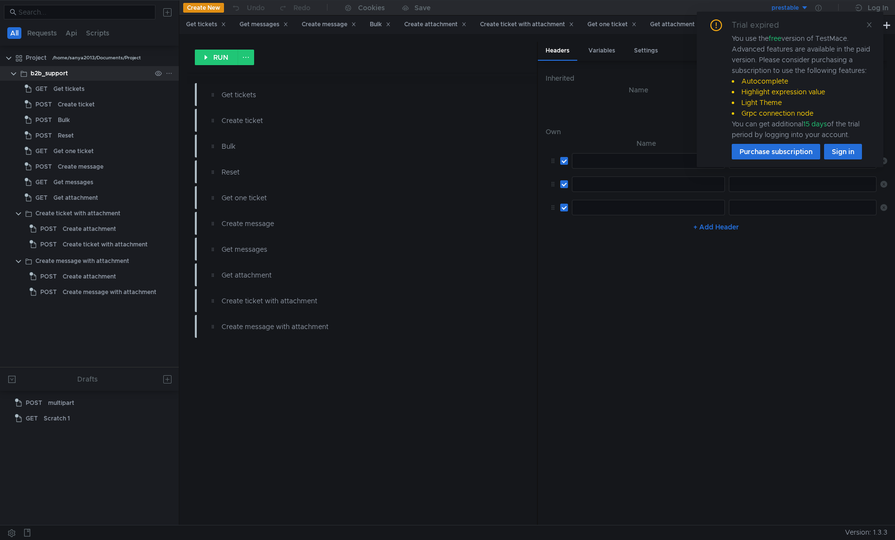
click at [168, 72] on icon at bounding box center [169, 73] width 7 height 7
drag, startPoint x: 169, startPoint y: 73, endPoint x: 162, endPoint y: 78, distance: 8.4
click at [169, 73] on div "Trial expired You use the free version of TestMace. Advanced features are avail…" at bounding box center [447, 270] width 895 height 540
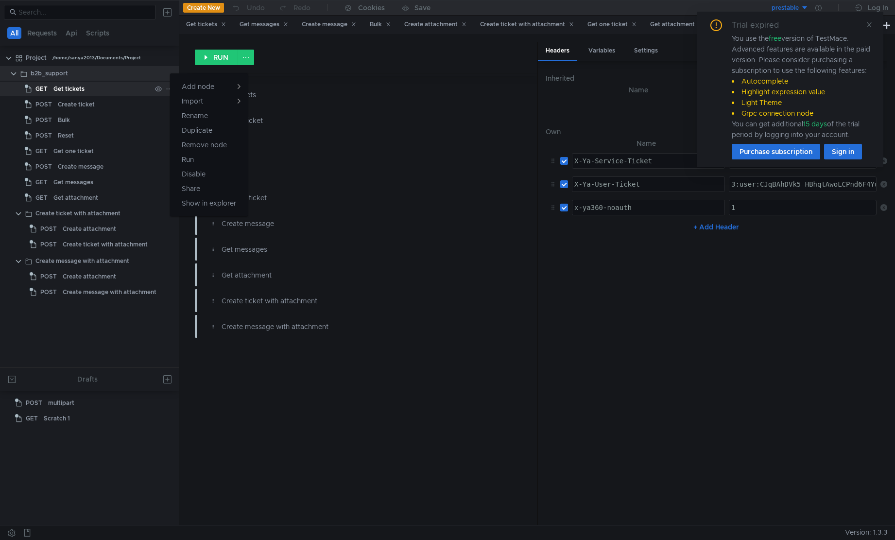
click at [146, 92] on div at bounding box center [447, 270] width 895 height 540
click at [165, 87] on div at bounding box center [163, 89] width 25 height 15
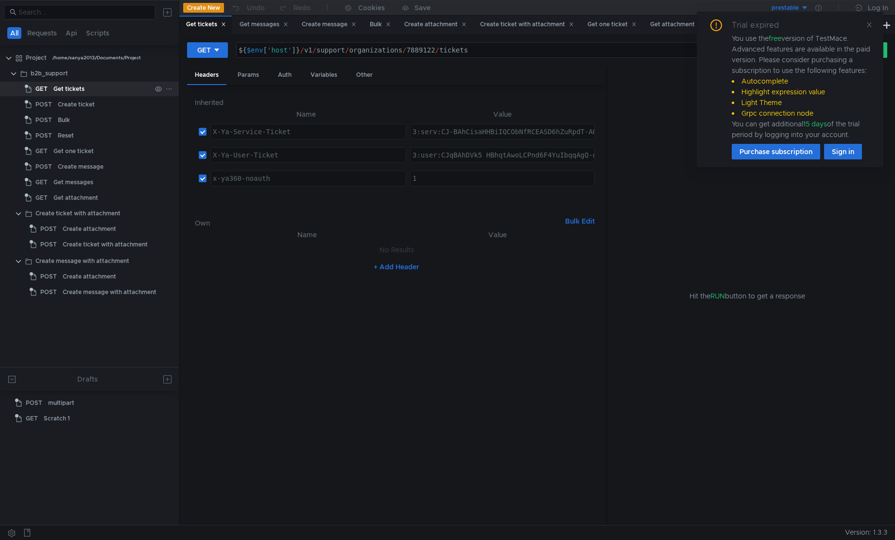
click at [169, 91] on icon at bounding box center [169, 88] width 7 height 7
click at [211, 192] on button "Share" at bounding box center [209, 189] width 78 height 15
type textarea "${$env['host']}/v1/support/organizations/7889122/tickets"
drag, startPoint x: 478, startPoint y: 51, endPoint x: 299, endPoint y: 59, distance: 178.9
click at [299, 59] on div "GET ${$env['host']}/v1/support/organizations/7889122/tickets ${ $env [ 'host' ]…" at bounding box center [537, 54] width 700 height 24
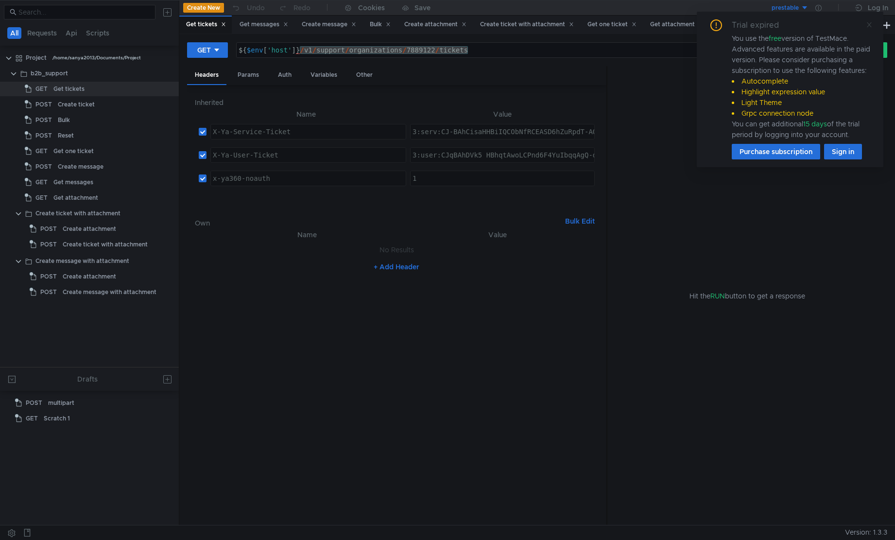
click at [871, 22] on icon at bounding box center [869, 24] width 5 height 5
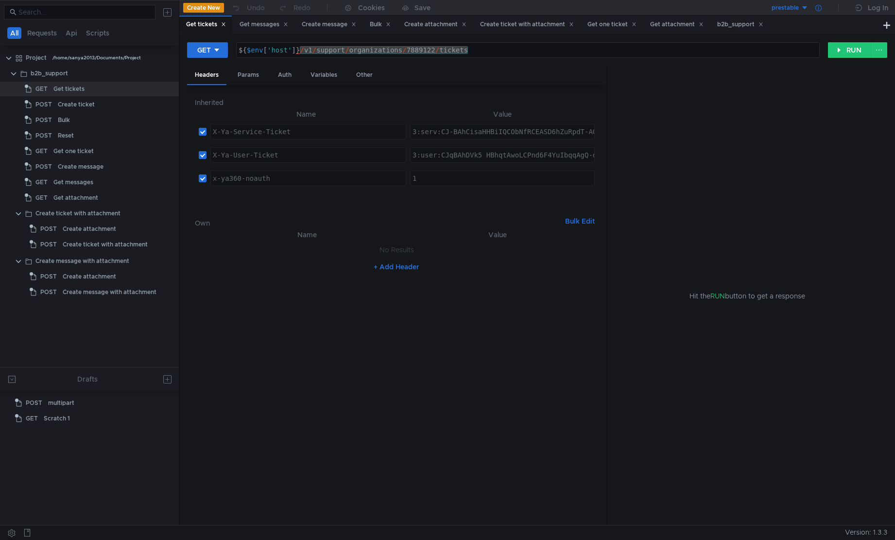
click at [821, 11] on icon at bounding box center [818, 8] width 6 height 6
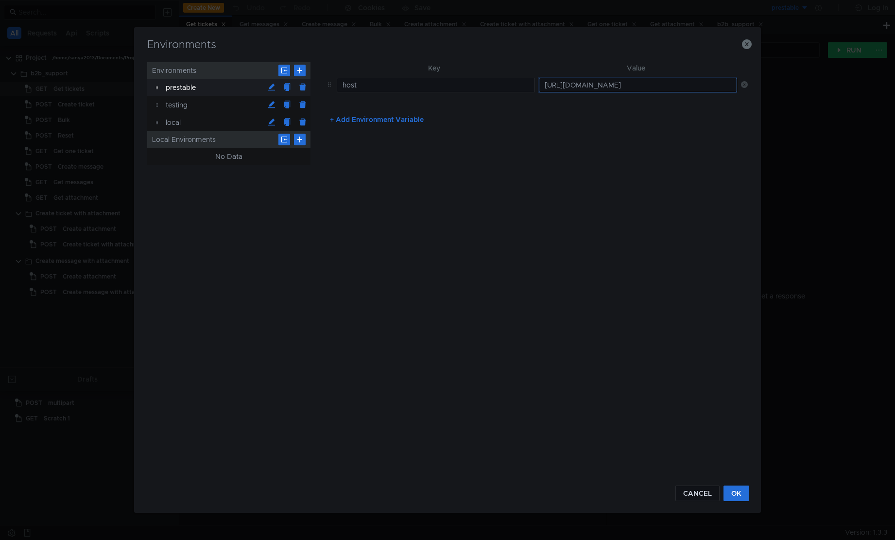
click at [625, 89] on input "http://api.disk-api-prestable-disk-qa-api-49.vla.yp-c.yandex.net:8080" at bounding box center [638, 85] width 198 height 15
click at [491, 198] on div "Key Value host http://api.disk-api-prestable-disk-qa-api-49.vla.yp-c.yandex.net…" at bounding box center [534, 268] width 425 height 412
click at [433, 161] on div "Key Value host http://api.disk-api-prestable-disk-qa-api-49.vla.yp-c.yandex.net…" at bounding box center [534, 268] width 425 height 412
click at [746, 50] on button "button" at bounding box center [747, 44] width 10 height 12
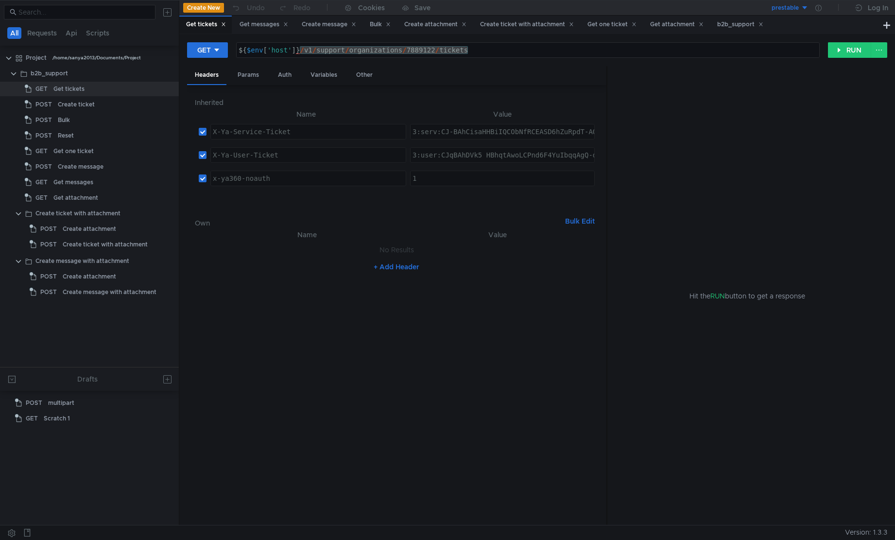
click at [411, 50] on div "${ $env [ 'host' ] } / v1 / support / organizations / 7889122 / tickets" at bounding box center [528, 50] width 582 height 15
drag, startPoint x: 500, startPoint y: 54, endPoint x: 299, endPoint y: 53, distance: 201.6
click at [299, 53] on div "${ $env [ 'host' ] } / v1 / support / organizations / 7889122 / tickets" at bounding box center [528, 57] width 582 height 23
click at [104, 105] on div "Create ticket" at bounding box center [104, 104] width 93 height 15
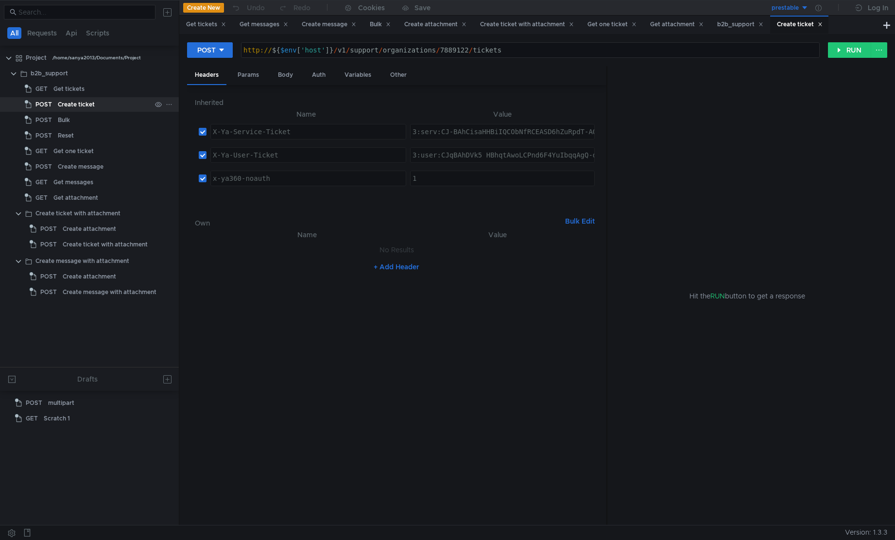
click at [77, 106] on div "Create ticket" at bounding box center [76, 104] width 37 height 15
click at [255, 78] on div "Params" at bounding box center [248, 75] width 37 height 18
click at [215, 75] on div "Headers" at bounding box center [206, 75] width 39 height 18
click at [247, 78] on div "Params" at bounding box center [248, 75] width 37 height 18
click at [273, 78] on div "Body" at bounding box center [285, 75] width 31 height 18
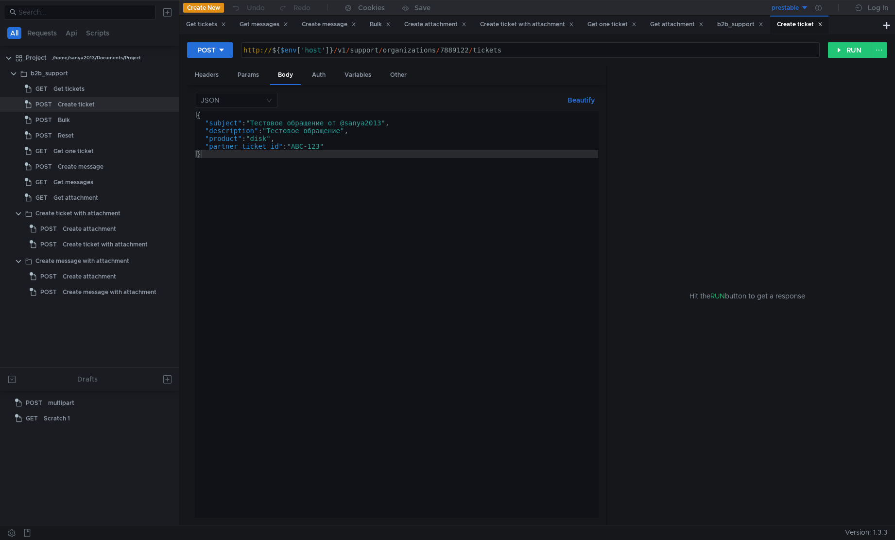
click at [307, 164] on div "{ "subject" : "Тестовое обращение от @sanya2013" , "description" : "Тестовое об…" at bounding box center [396, 322] width 403 height 422
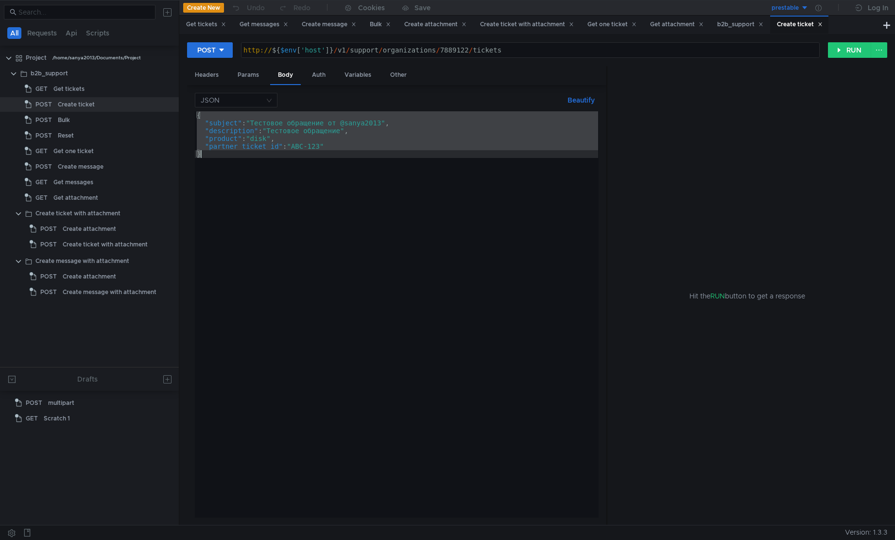
click at [331, 165] on div "{ "subject" : "Тестовое обращение от @sanya2013" , "description" : "Тестовое об…" at bounding box center [396, 314] width 403 height 406
type textarea "}"
